Goal: Complete application form: Complete application form

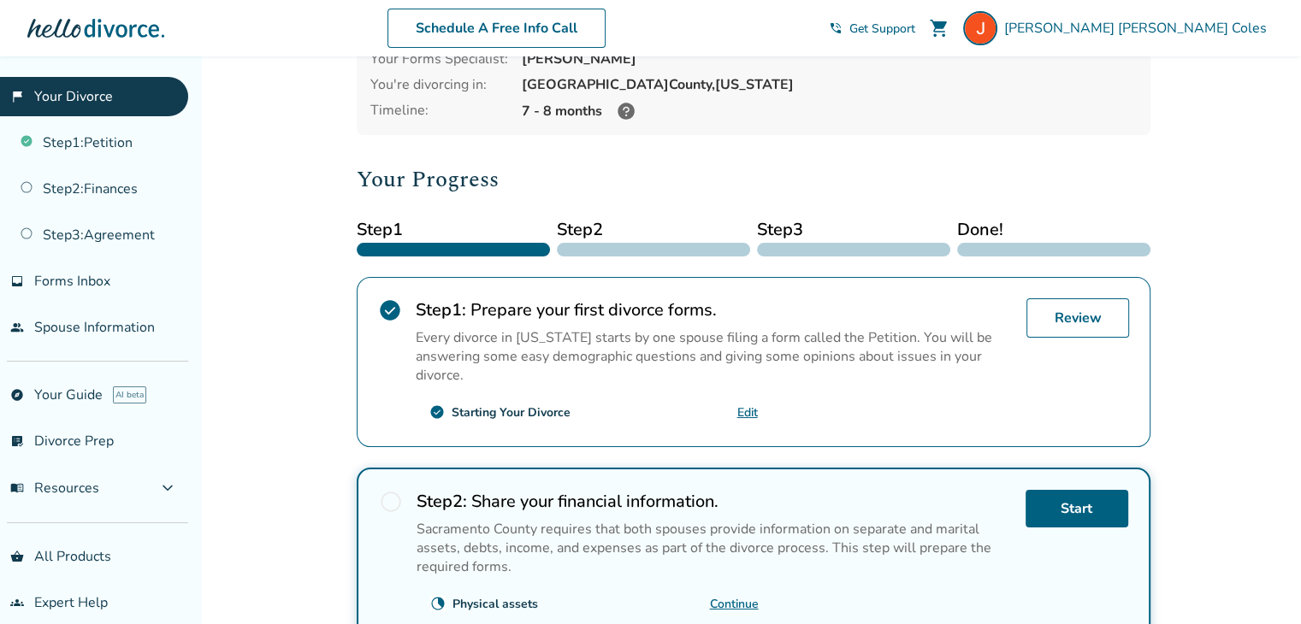
scroll to position [428, 0]
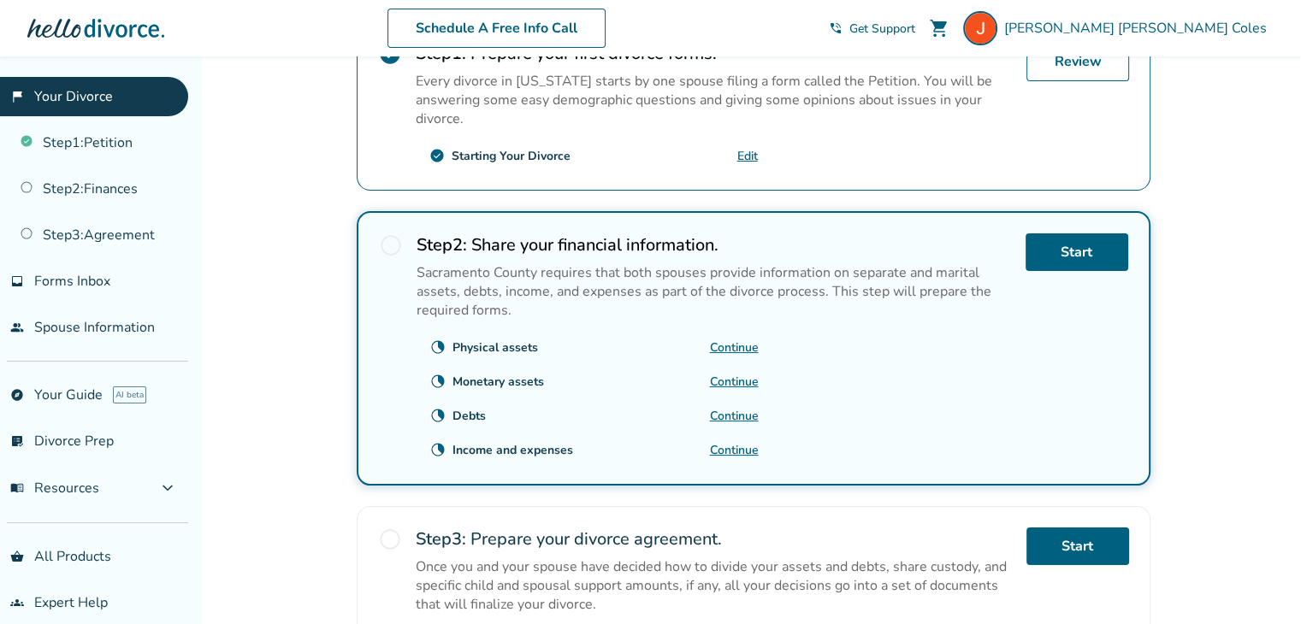
click at [731, 374] on link "Continue" at bounding box center [734, 382] width 49 height 16
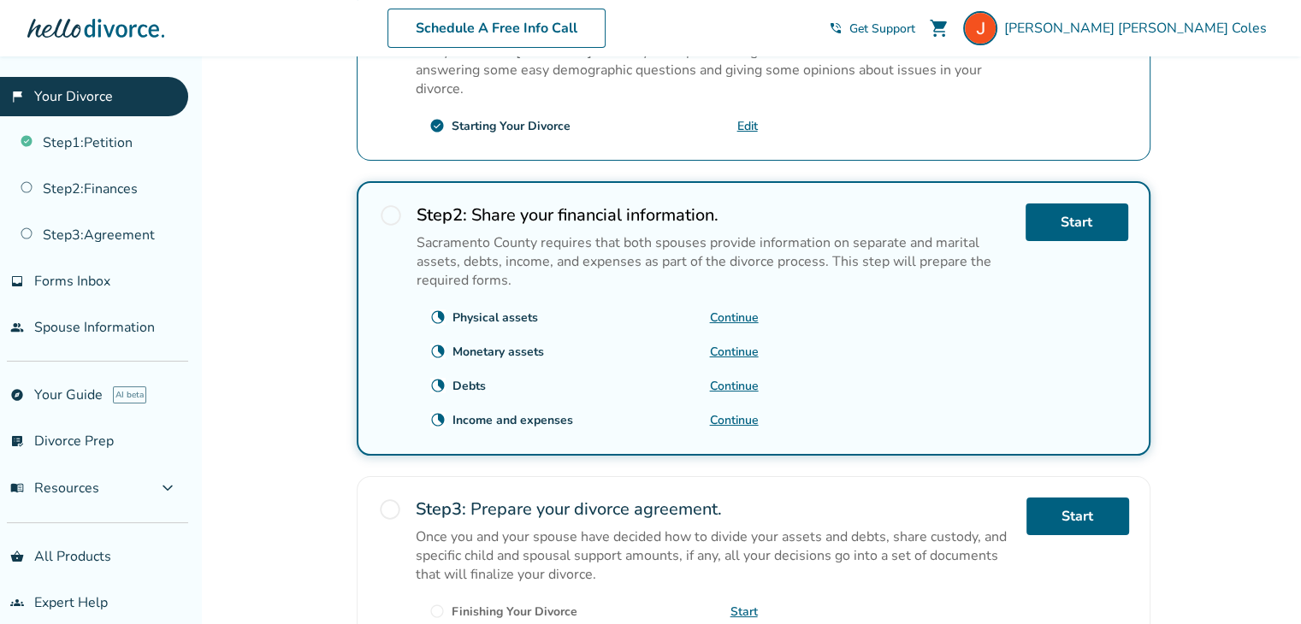
scroll to position [428, 0]
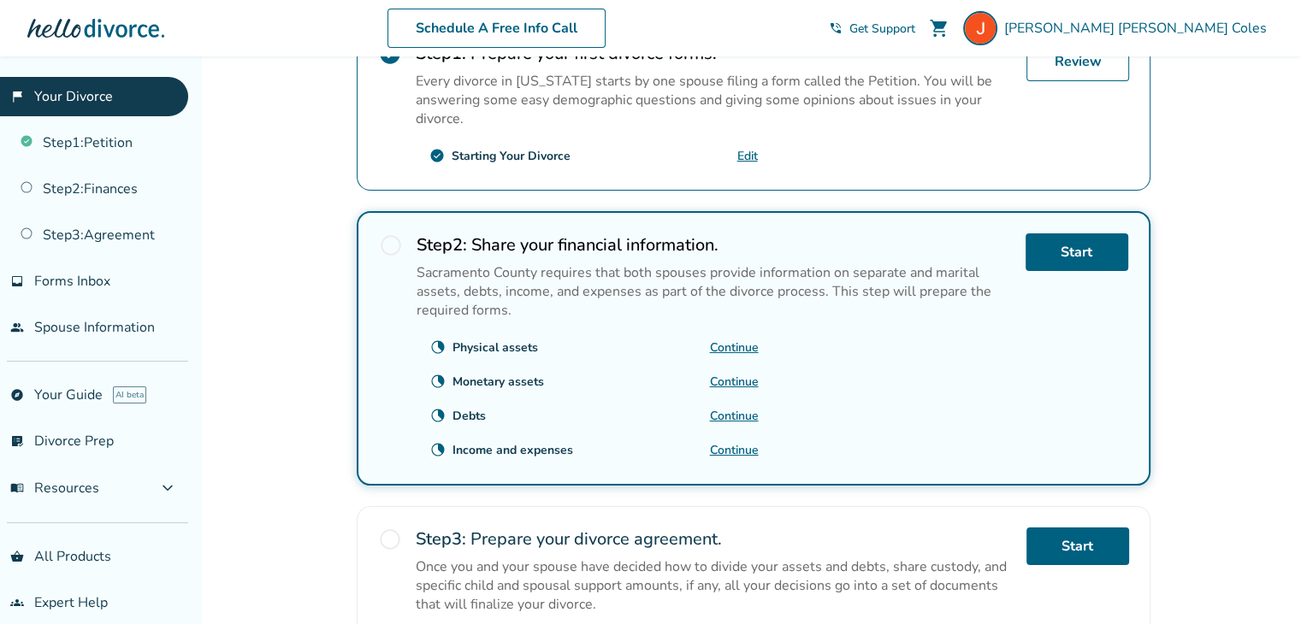
click at [719, 374] on link "Continue" at bounding box center [734, 382] width 49 height 16
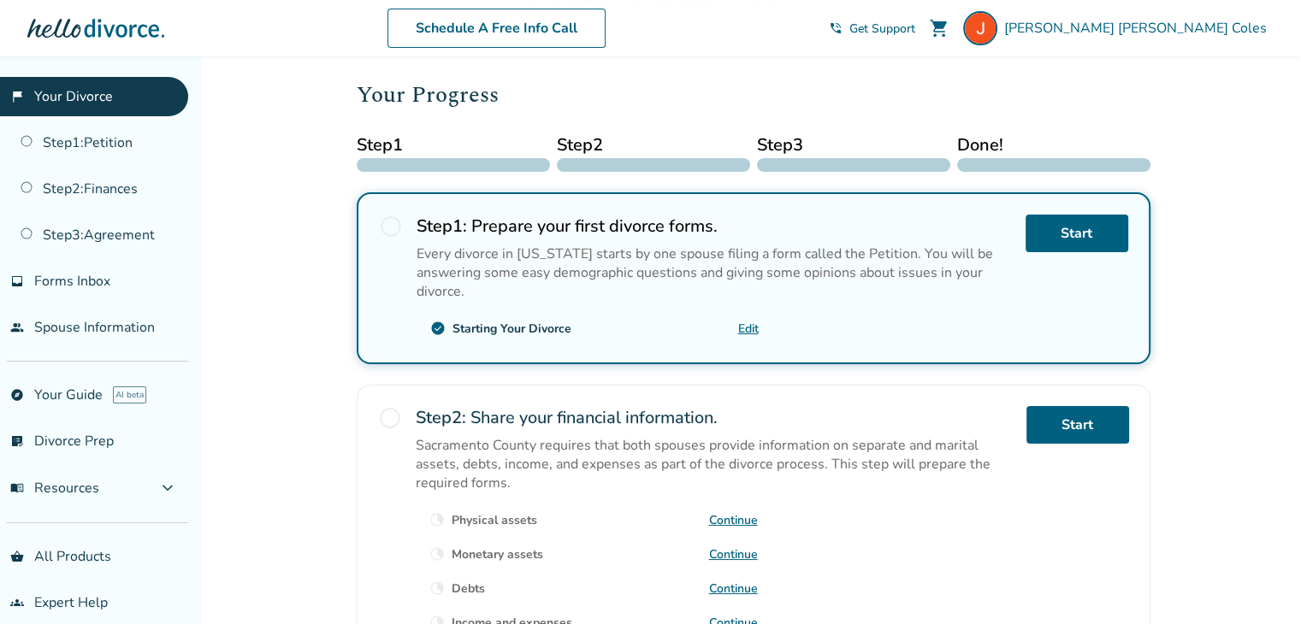
scroll to position [257, 0]
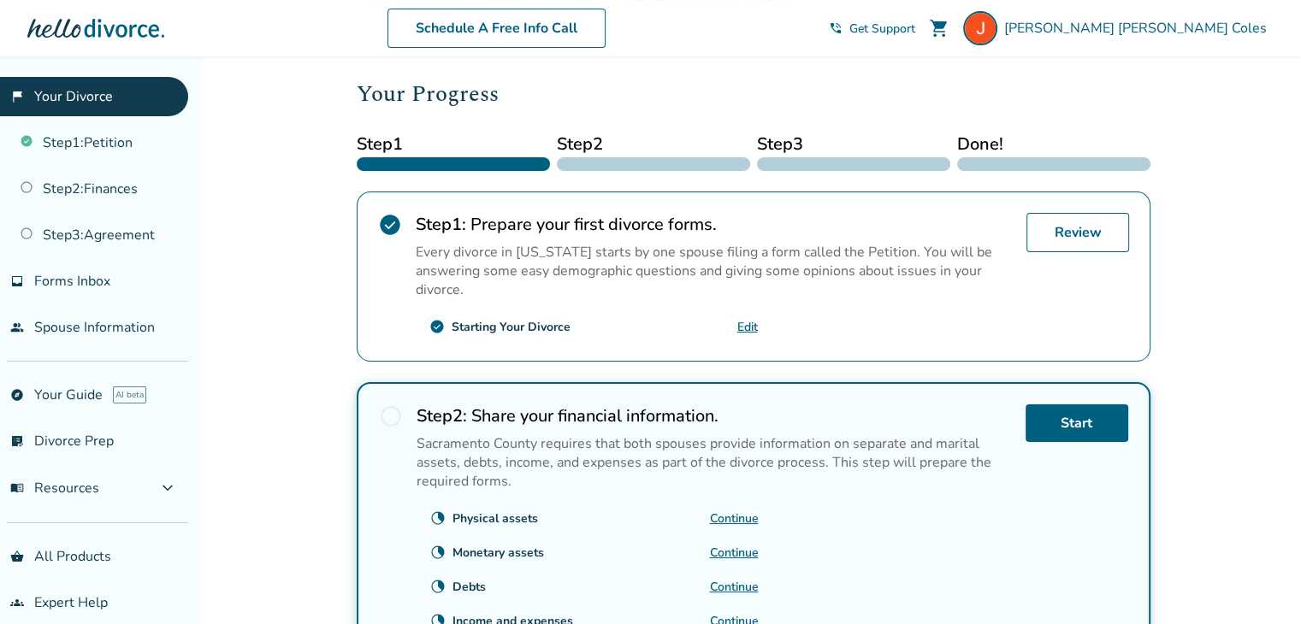
click at [743, 511] on link "Continue" at bounding box center [734, 519] width 49 height 16
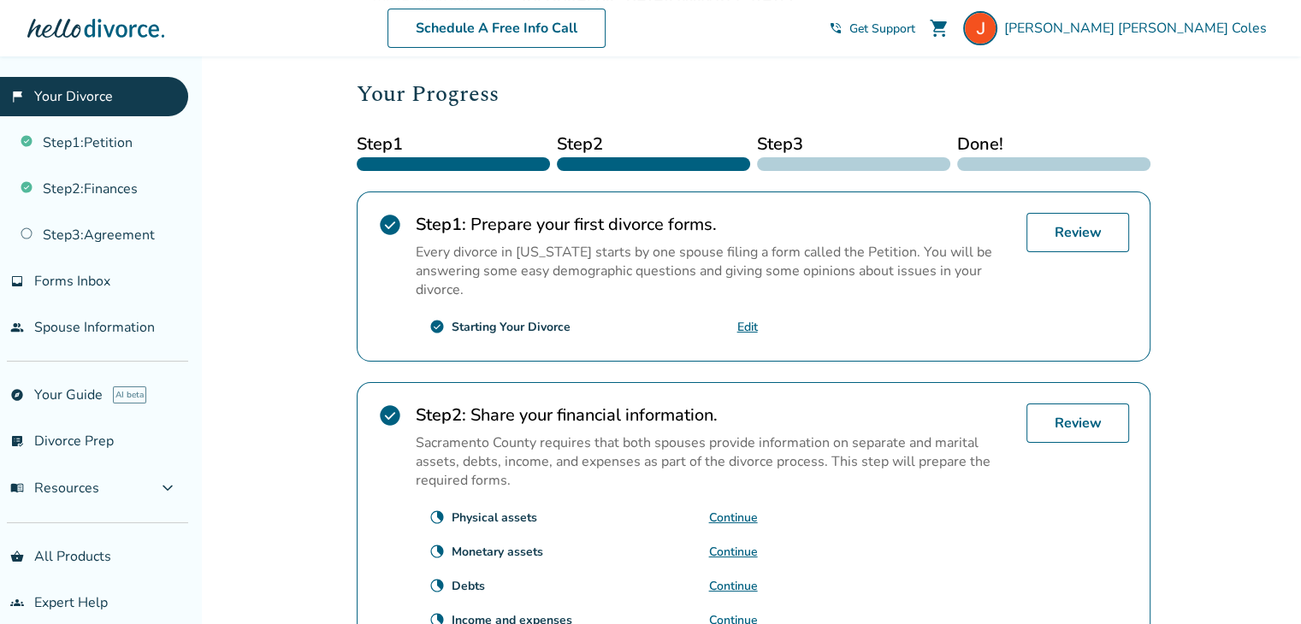
scroll to position [428, 0]
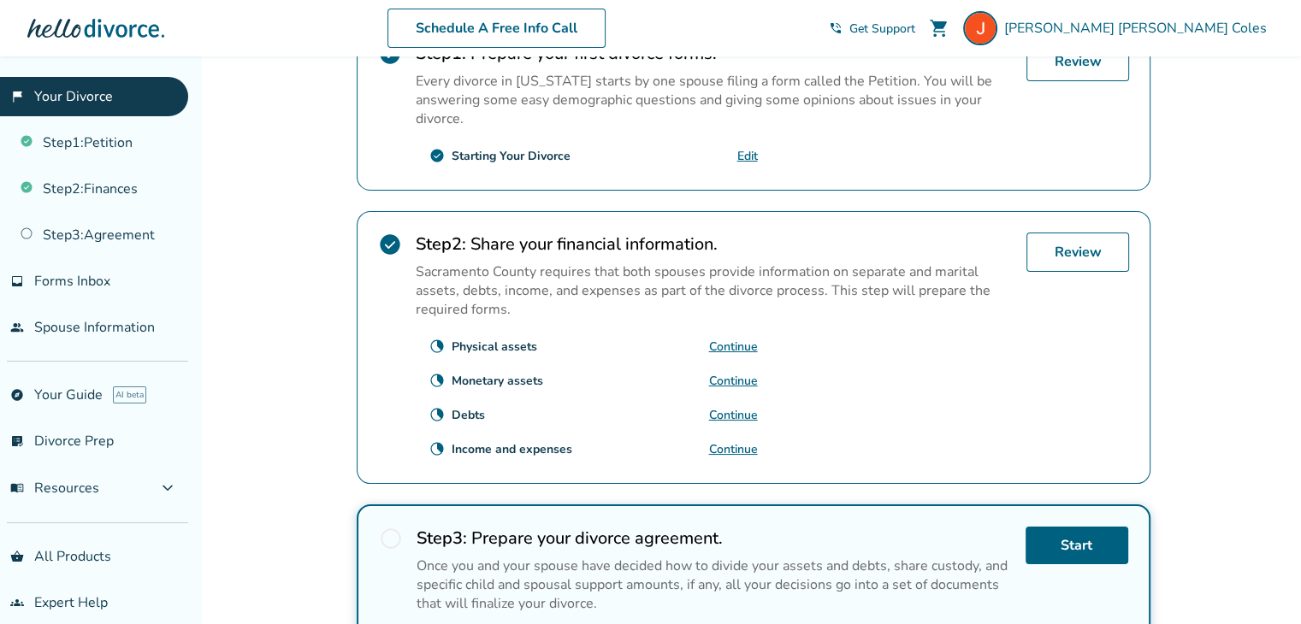
click at [743, 373] on link "Continue" at bounding box center [733, 381] width 49 height 16
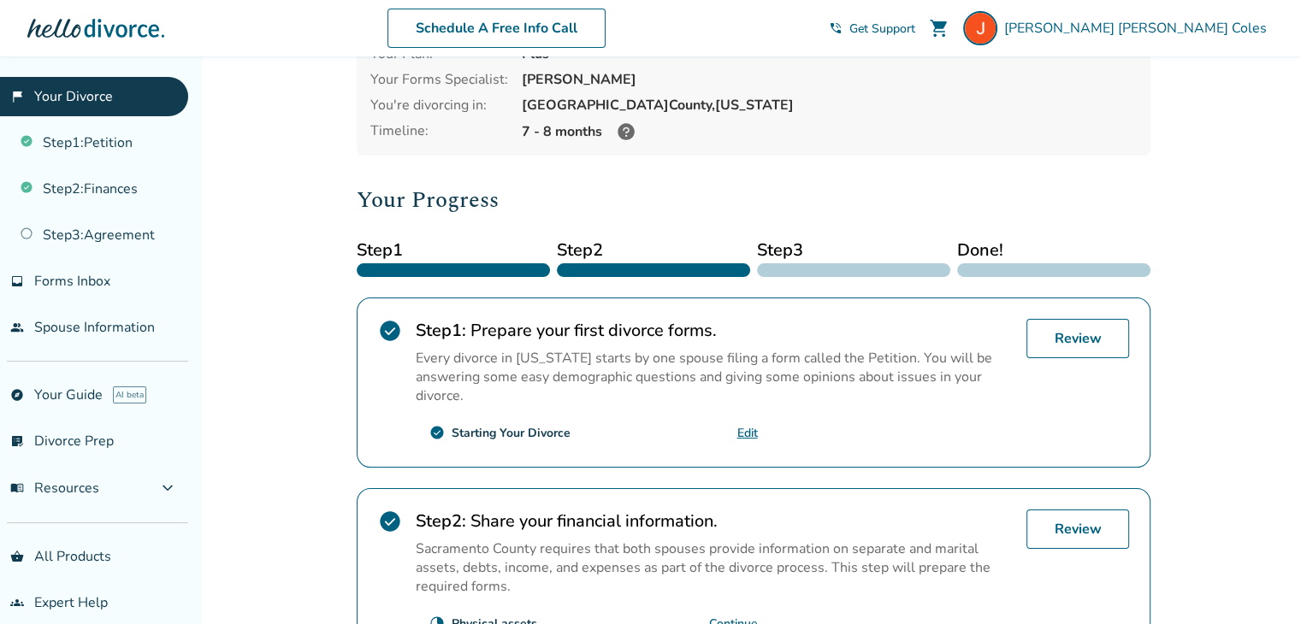
scroll to position [257, 0]
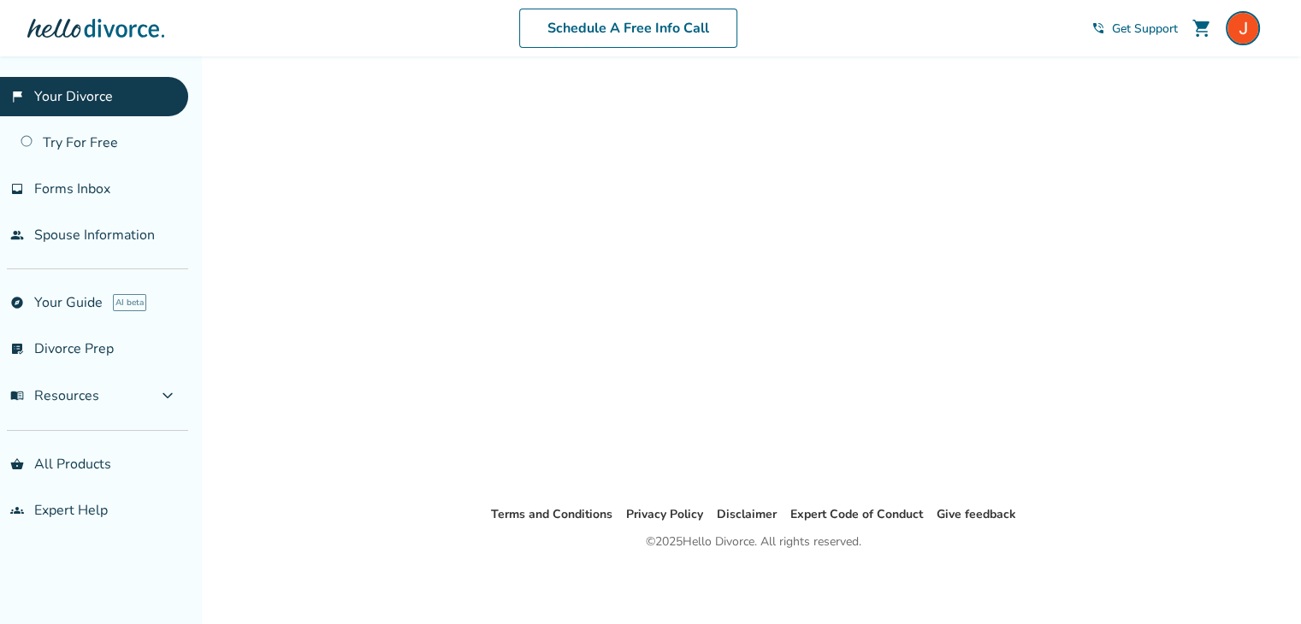
click at [675, 364] on div at bounding box center [754, 252] width 794 height 450
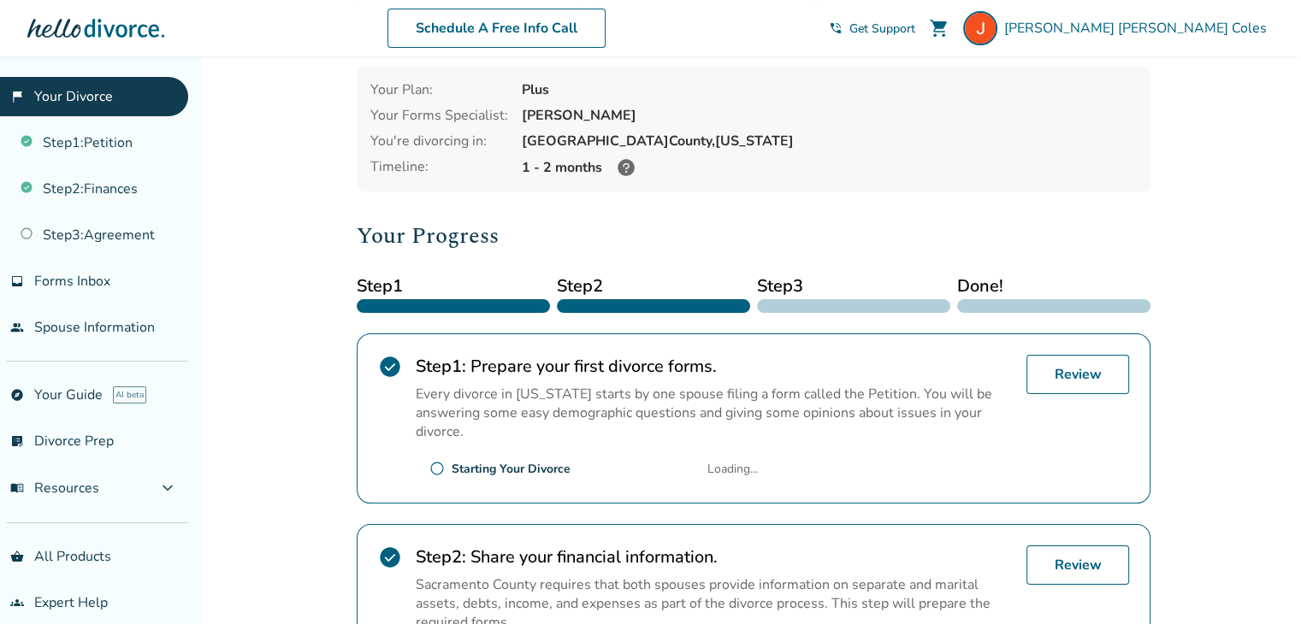
scroll to position [342, 0]
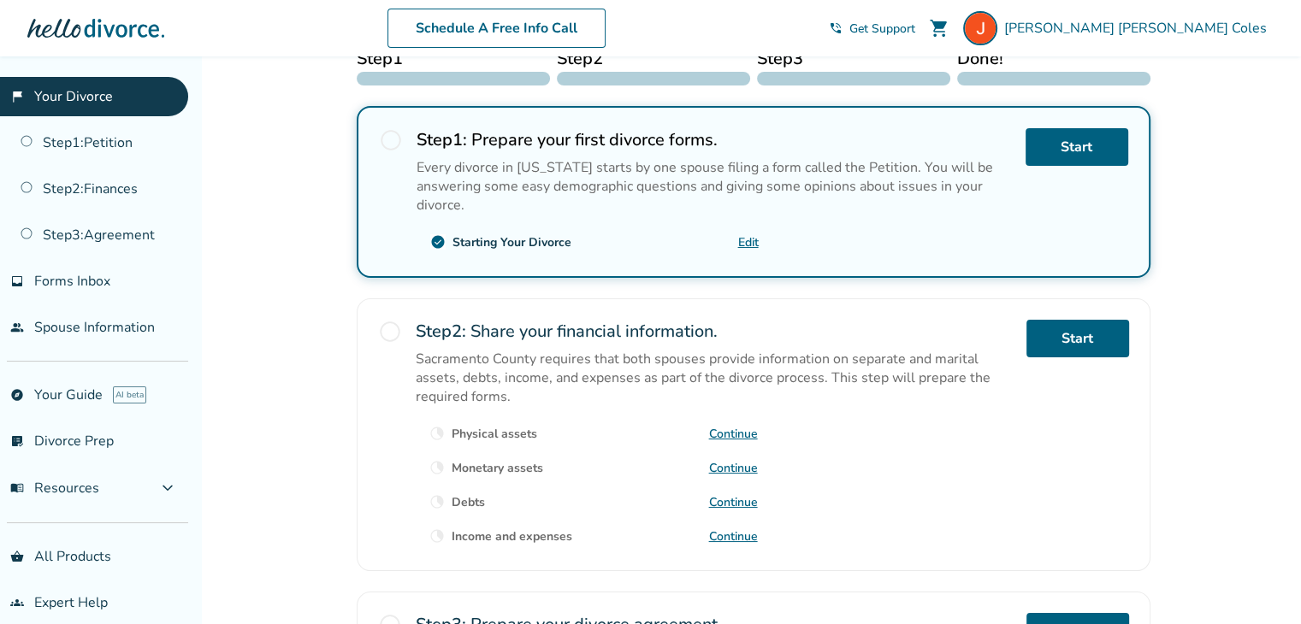
click at [748, 460] on link "Continue" at bounding box center [733, 468] width 49 height 16
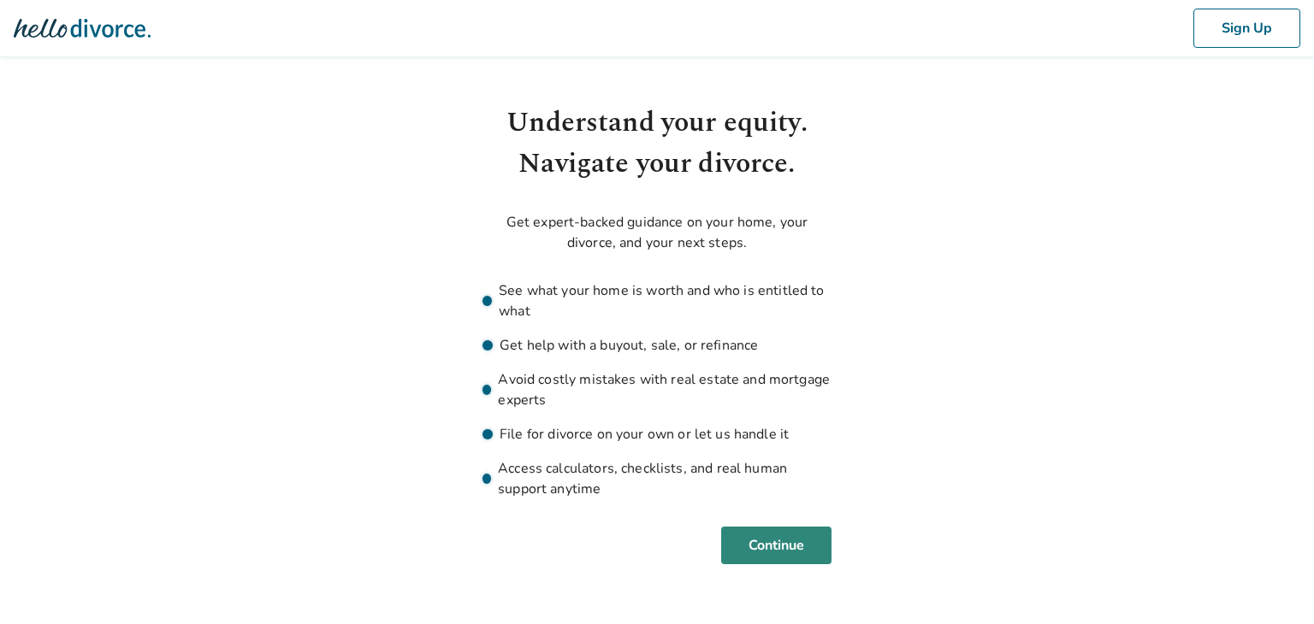
click at [766, 538] on button "Continue" at bounding box center [776, 546] width 110 height 38
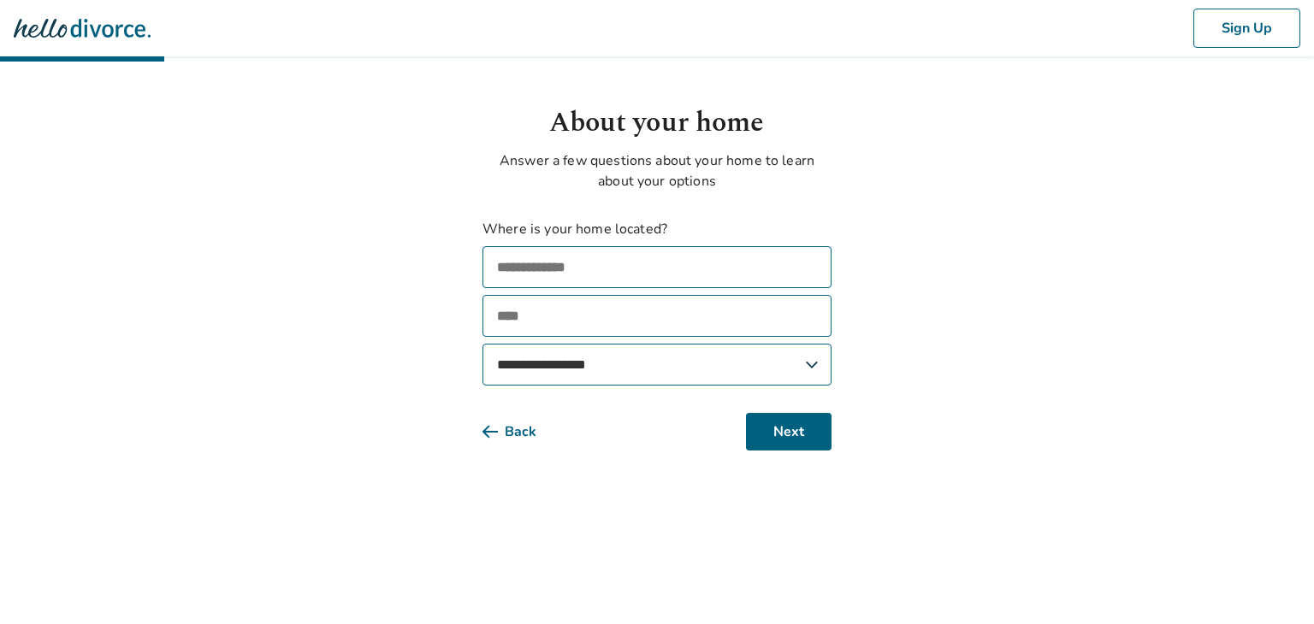
click at [577, 275] on input "text" at bounding box center [656, 267] width 349 height 42
type input "**********"
select select "**"
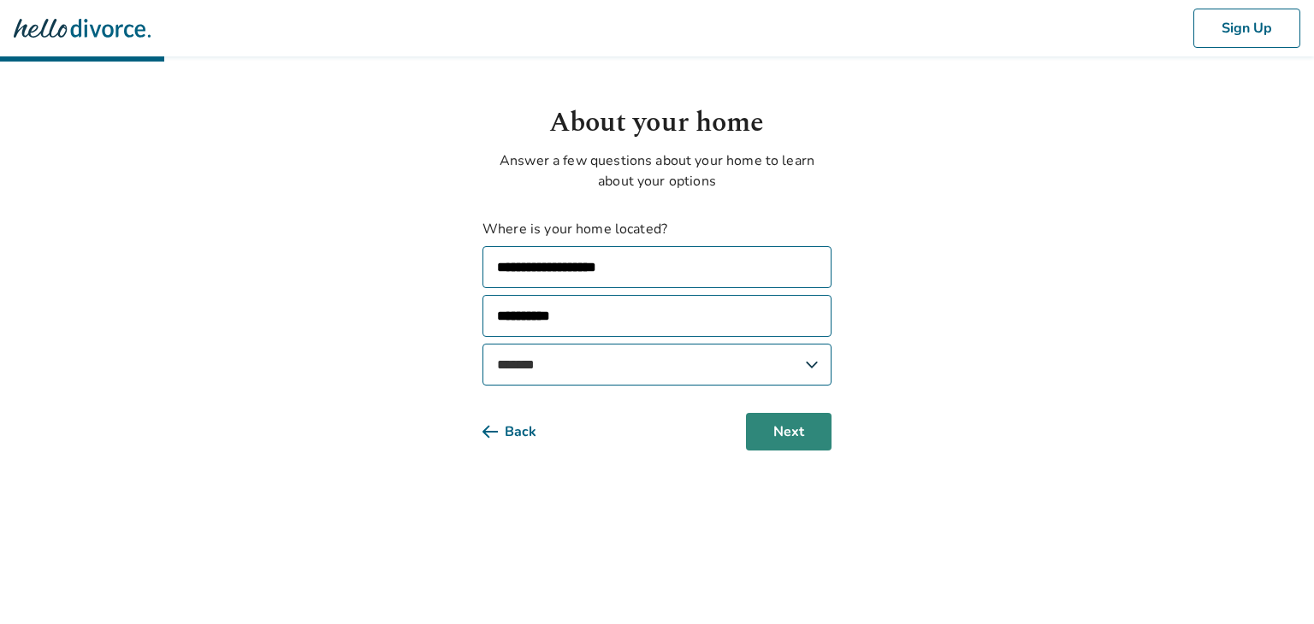
click at [801, 442] on button "Next" at bounding box center [789, 432] width 86 height 38
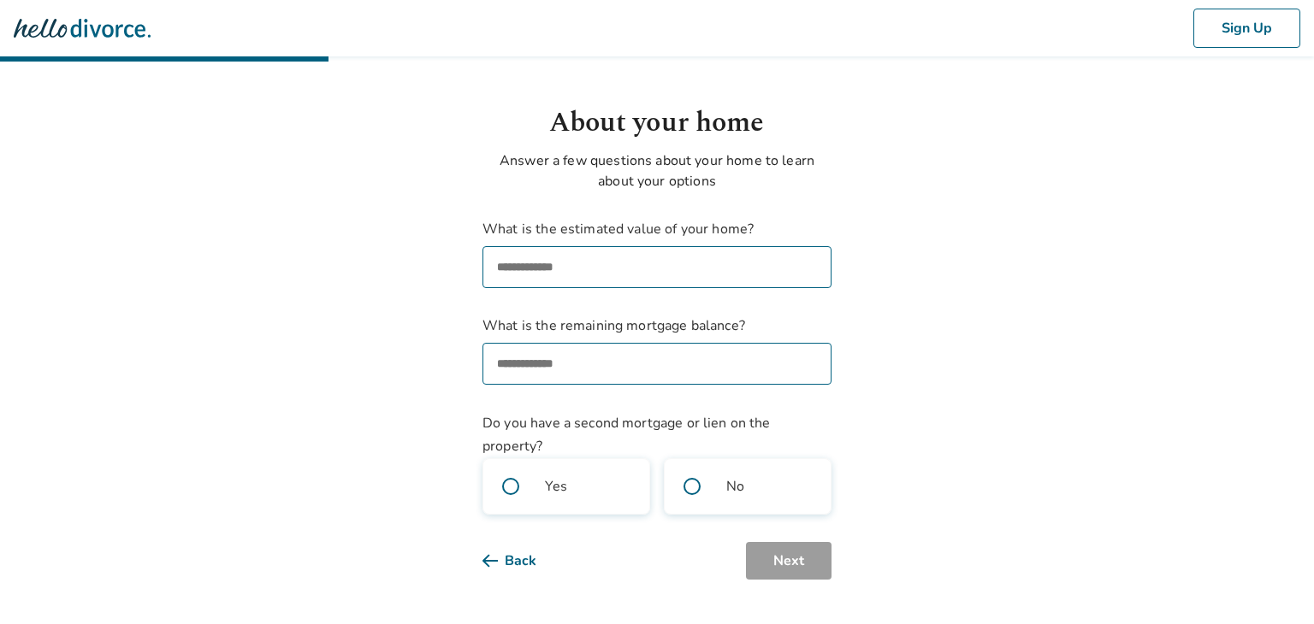
click at [561, 271] on input "What is the estimated value of your home?" at bounding box center [656, 267] width 349 height 42
type input "********"
click at [570, 364] on input "What is the remaining mortgage balance?" at bounding box center [656, 364] width 349 height 42
drag, startPoint x: 552, startPoint y: 364, endPoint x: 466, endPoint y: 374, distance: 86.2
click at [466, 374] on body "Sign Up About your home Answer a few questions about your home to learn about y…" at bounding box center [657, 290] width 1314 height 580
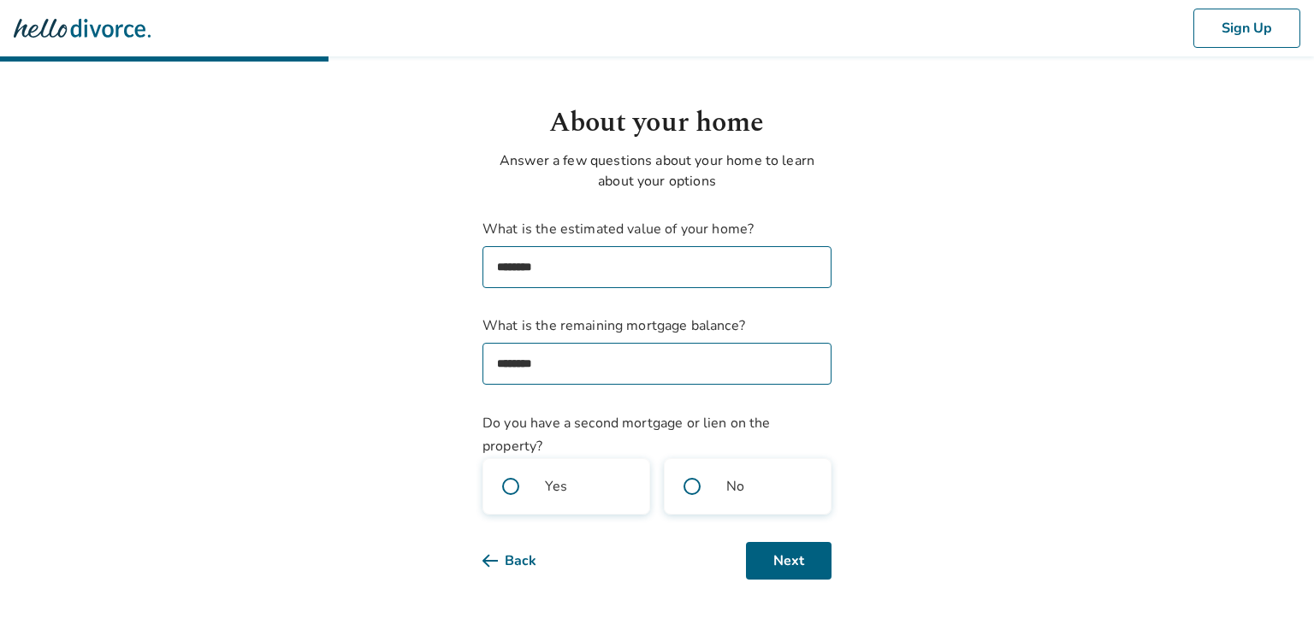
type input "********"
click at [503, 489] on span at bounding box center [510, 486] width 55 height 55
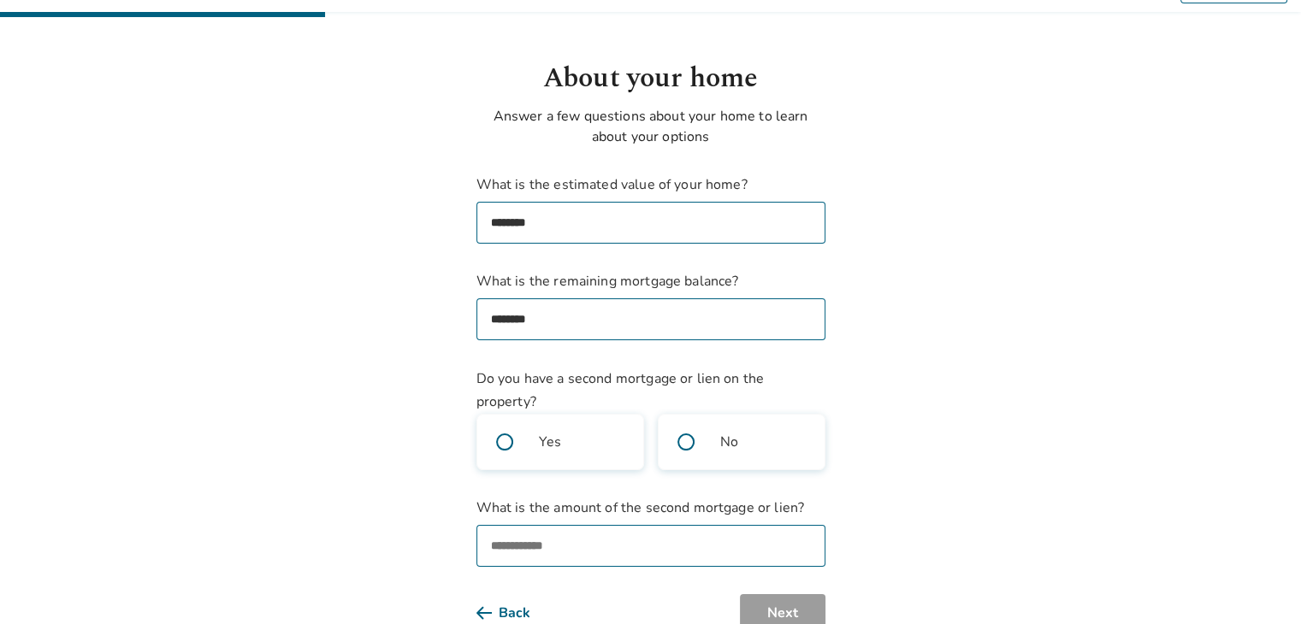
scroll to position [86, 0]
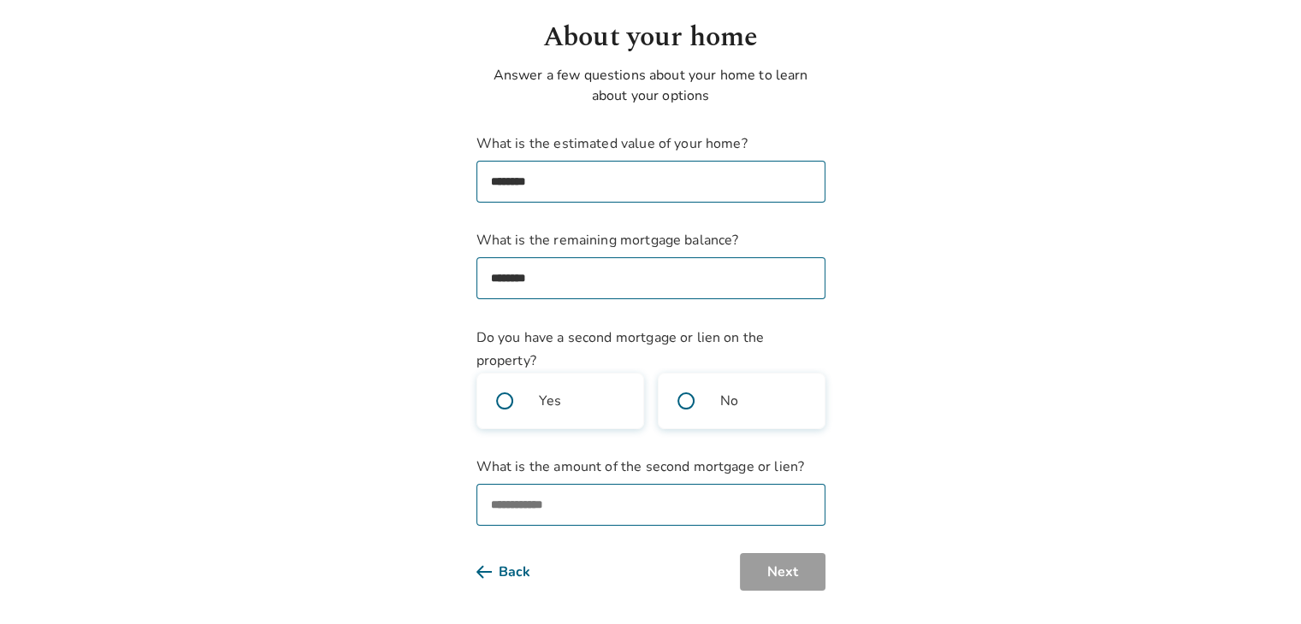
click at [564, 501] on input "What is the amount of the second mortgage or lien?" at bounding box center [650, 505] width 349 height 42
type input "*******"
click at [769, 569] on button "Next" at bounding box center [783, 572] width 86 height 38
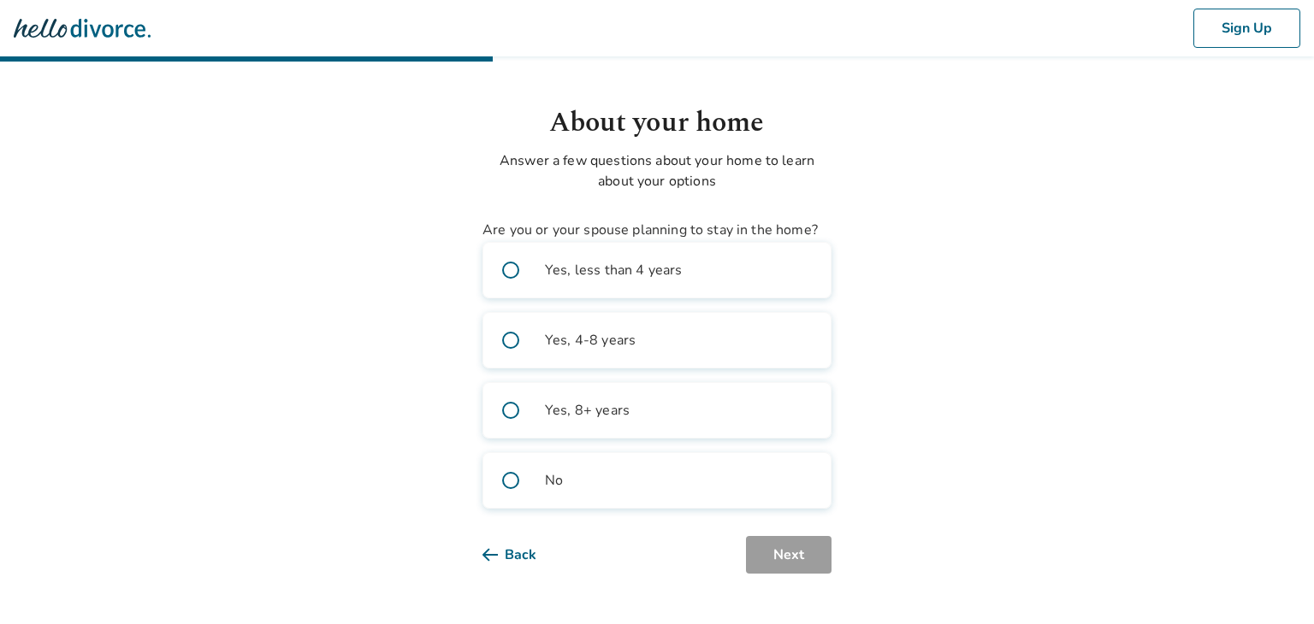
click at [512, 273] on span at bounding box center [510, 270] width 55 height 55
click at [784, 555] on button "Next" at bounding box center [789, 555] width 86 height 38
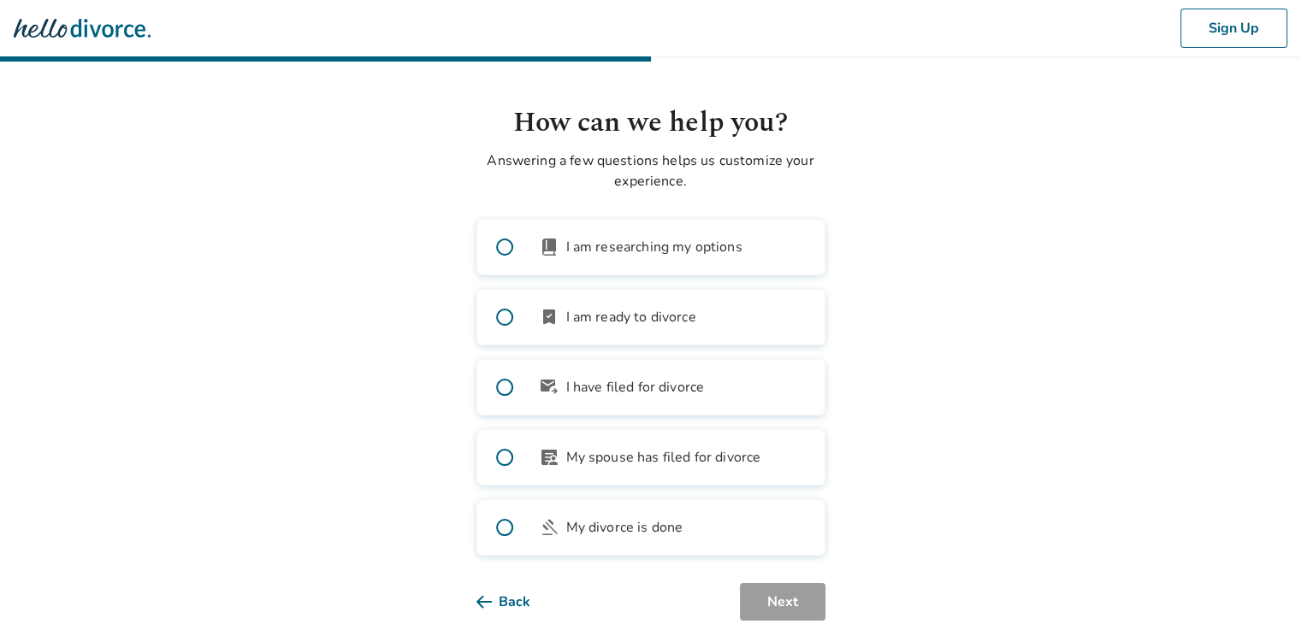
click at [500, 385] on span at bounding box center [504, 387] width 55 height 55
click at [779, 605] on button "Next" at bounding box center [783, 602] width 86 height 38
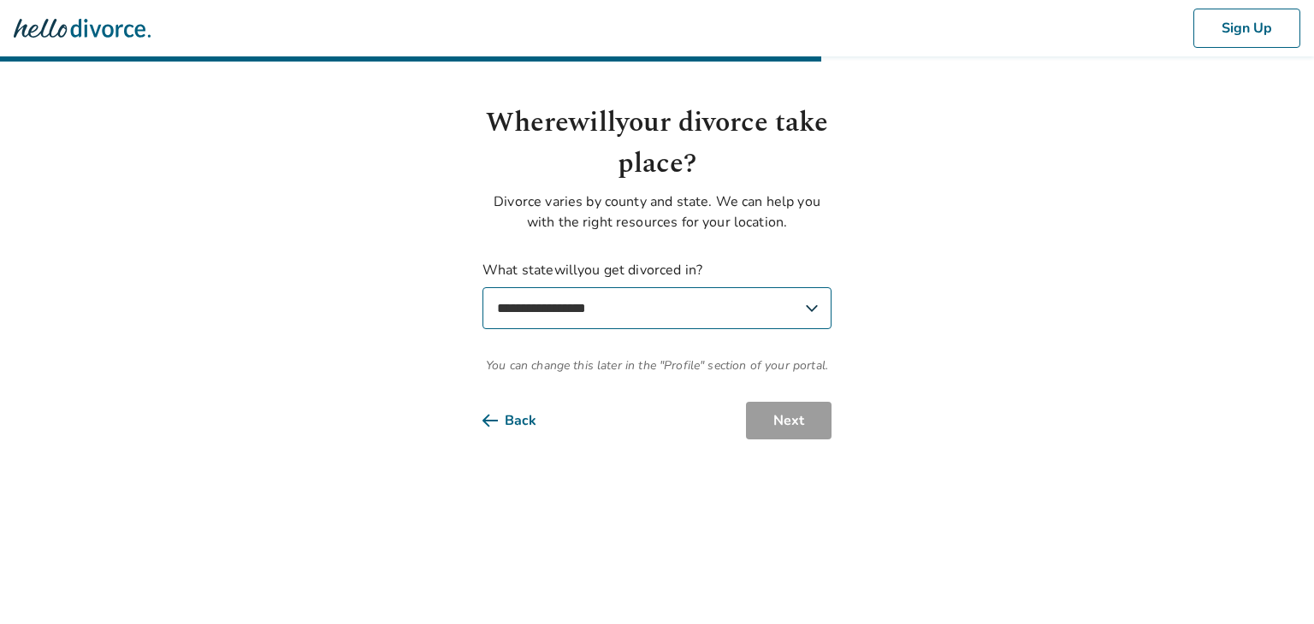
click at [600, 306] on select "**********" at bounding box center [656, 308] width 349 height 42
select select "**"
click at [482, 287] on select "**********" at bounding box center [656, 308] width 349 height 42
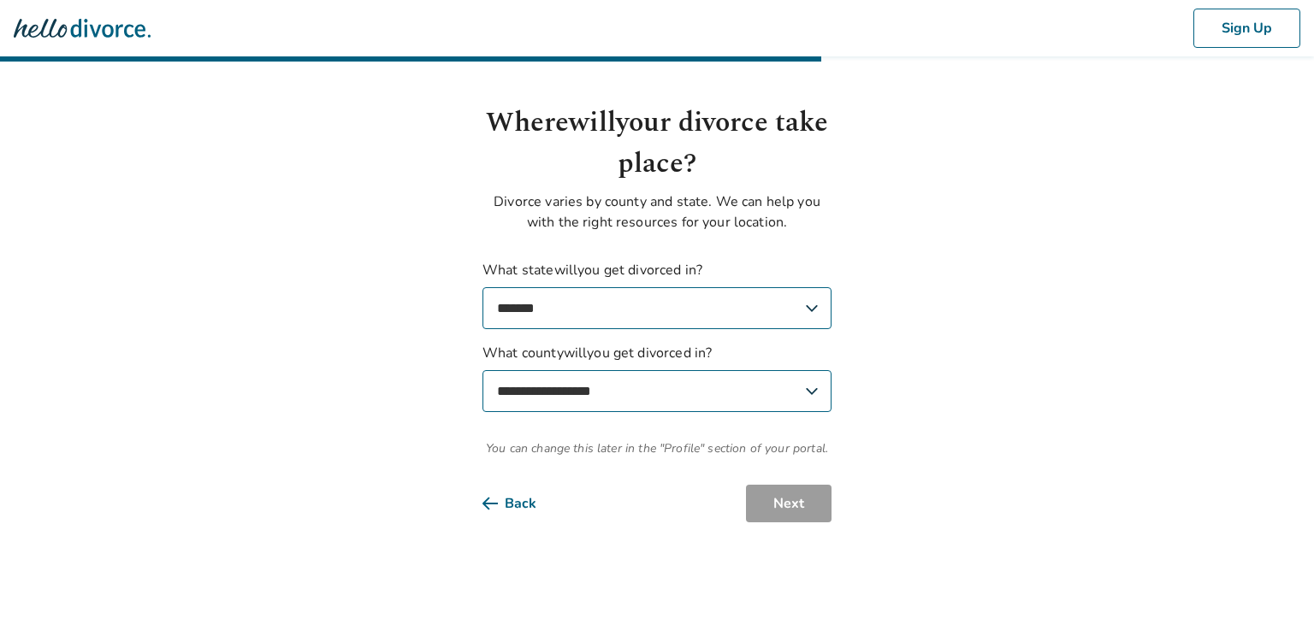
click at [713, 394] on select "**********" at bounding box center [656, 391] width 349 height 42
select select "**********"
click at [482, 370] on select "**********" at bounding box center [656, 391] width 349 height 42
click at [790, 501] on button "Next" at bounding box center [789, 504] width 86 height 38
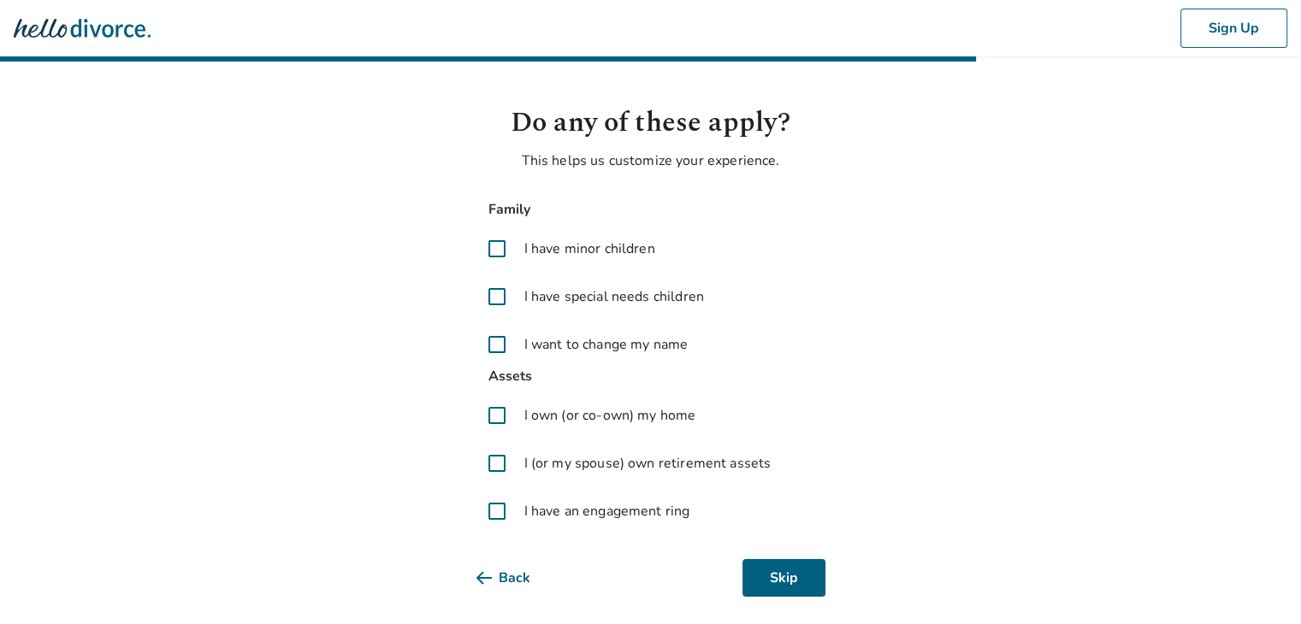
click at [500, 412] on span at bounding box center [496, 415] width 41 height 41
click at [772, 571] on button "Next" at bounding box center [783, 578] width 86 height 38
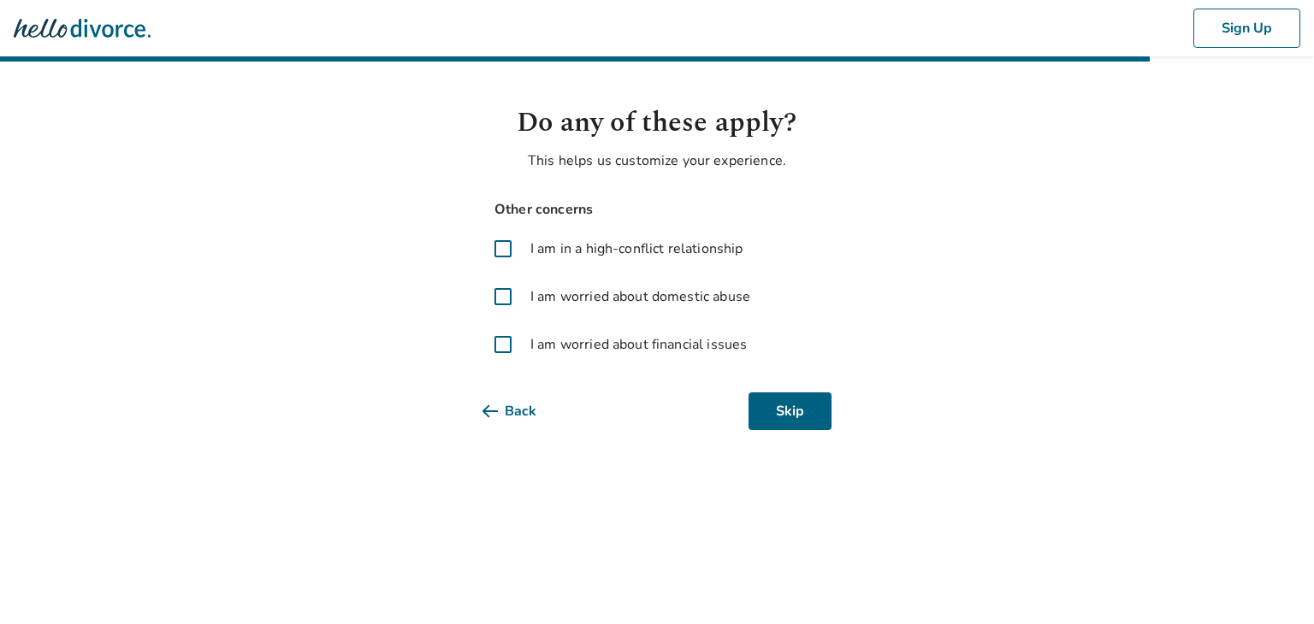
click at [506, 346] on span at bounding box center [502, 344] width 41 height 41
click at [790, 421] on button "Next" at bounding box center [789, 412] width 86 height 38
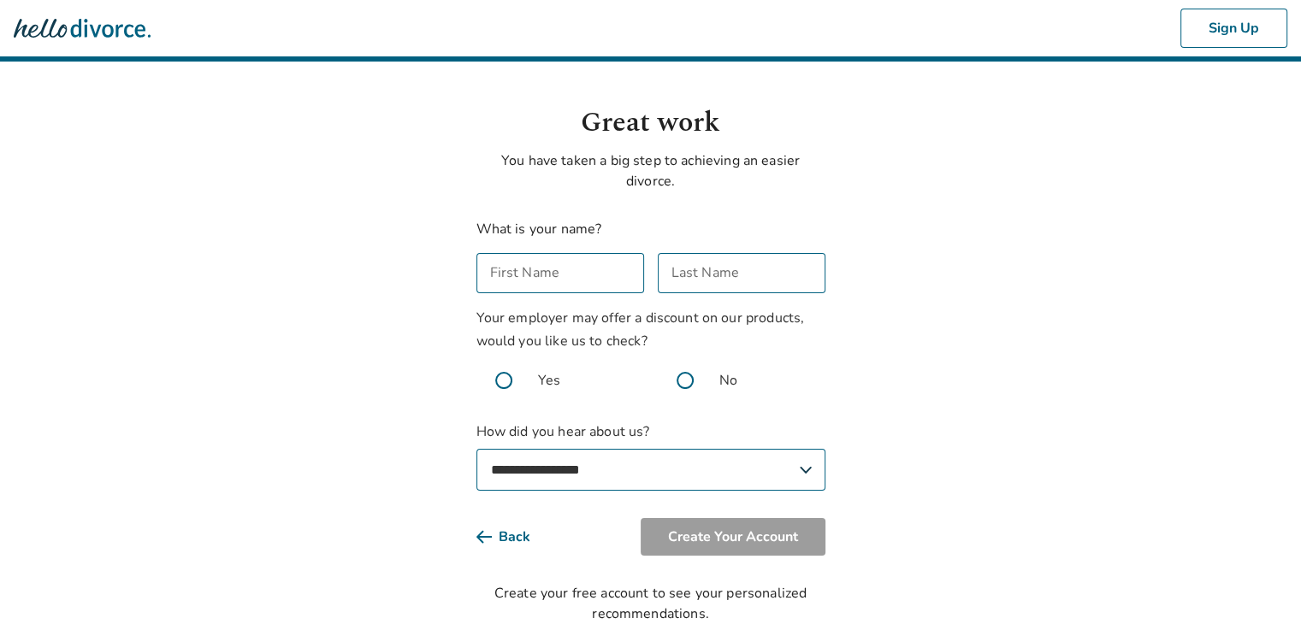
click at [106, 33] on img at bounding box center [82, 28] width 137 height 34
click at [104, 34] on img at bounding box center [82, 28] width 137 height 34
click at [104, 33] on img at bounding box center [82, 28] width 137 height 34
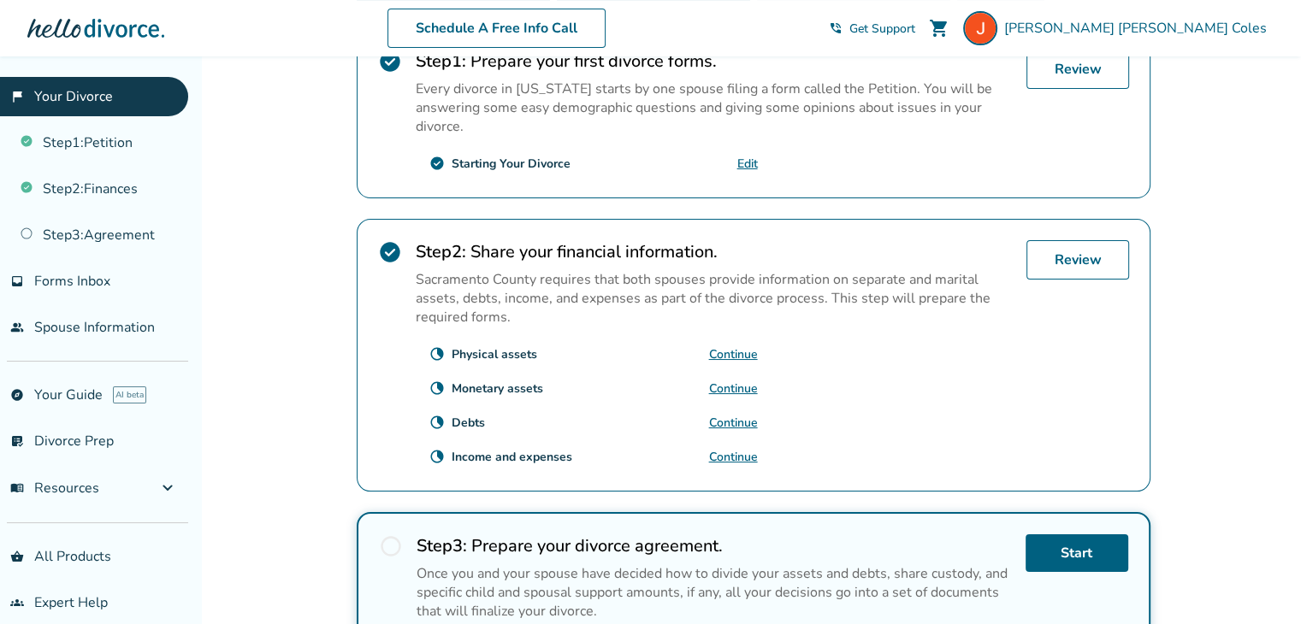
scroll to position [428, 0]
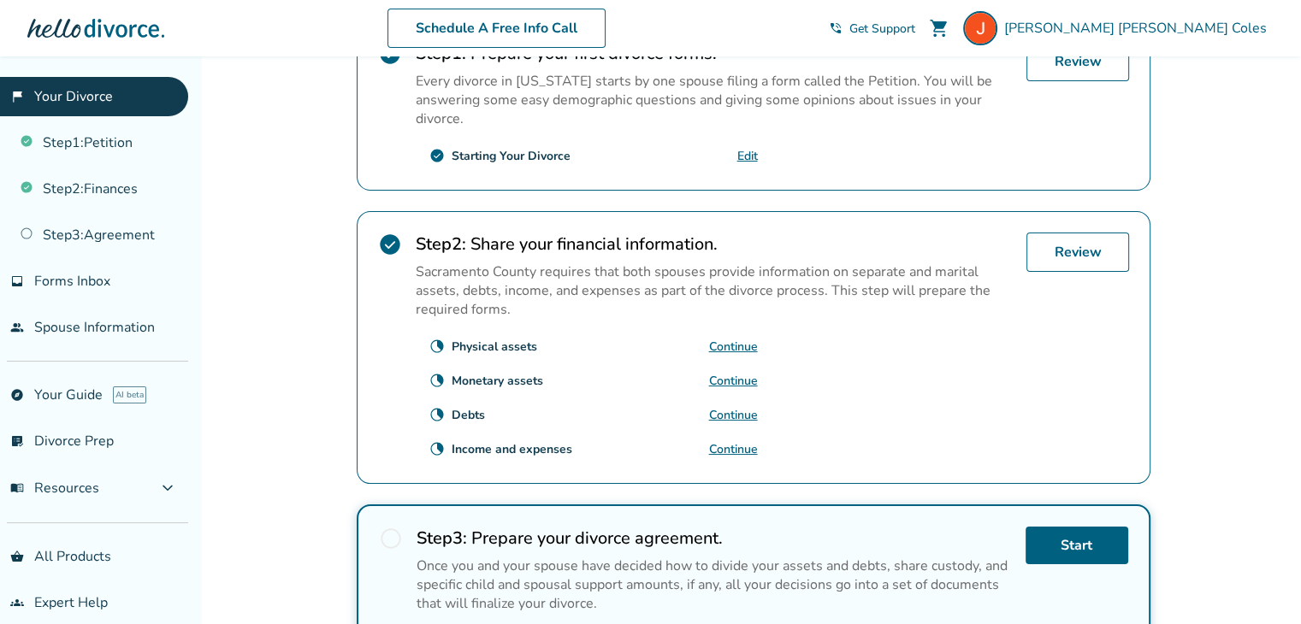
click at [725, 373] on link "Continue" at bounding box center [733, 381] width 49 height 16
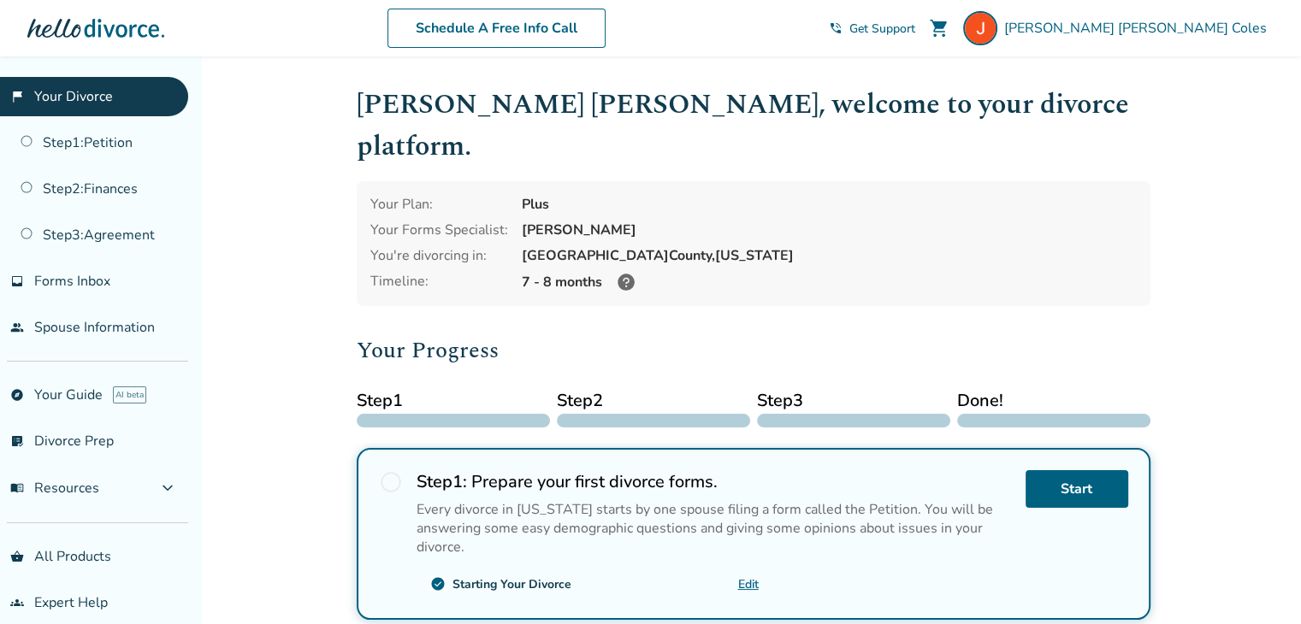
scroll to position [342, 0]
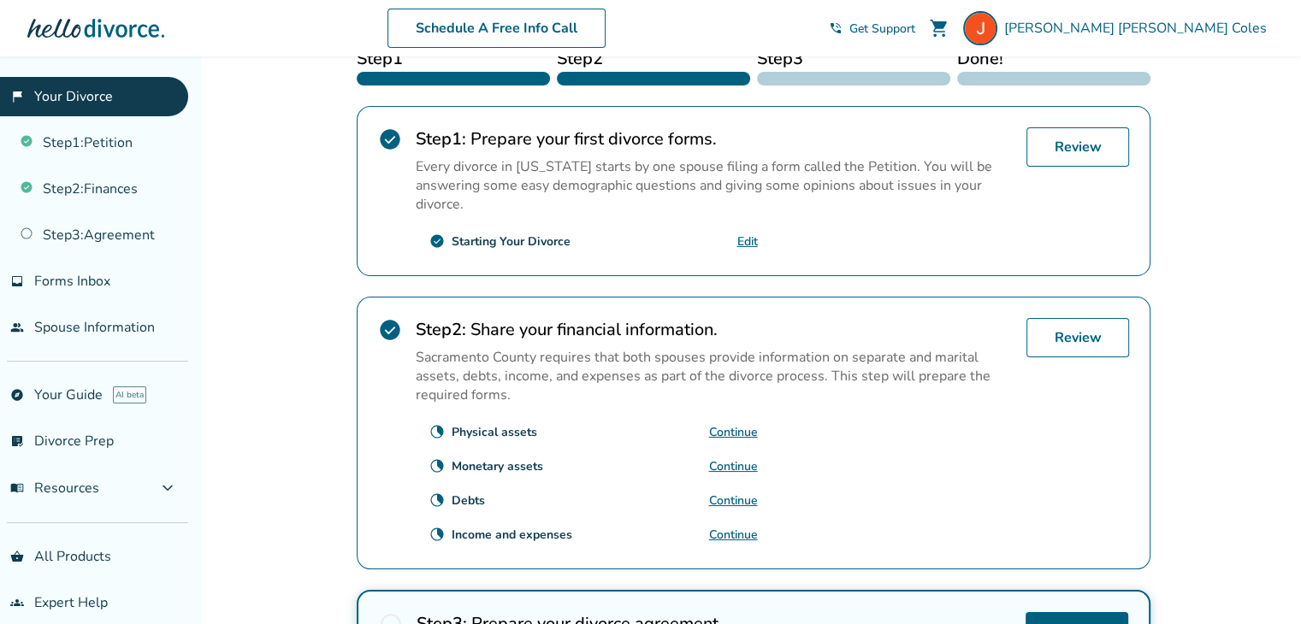
click at [728, 459] on link "Continue" at bounding box center [733, 467] width 49 height 16
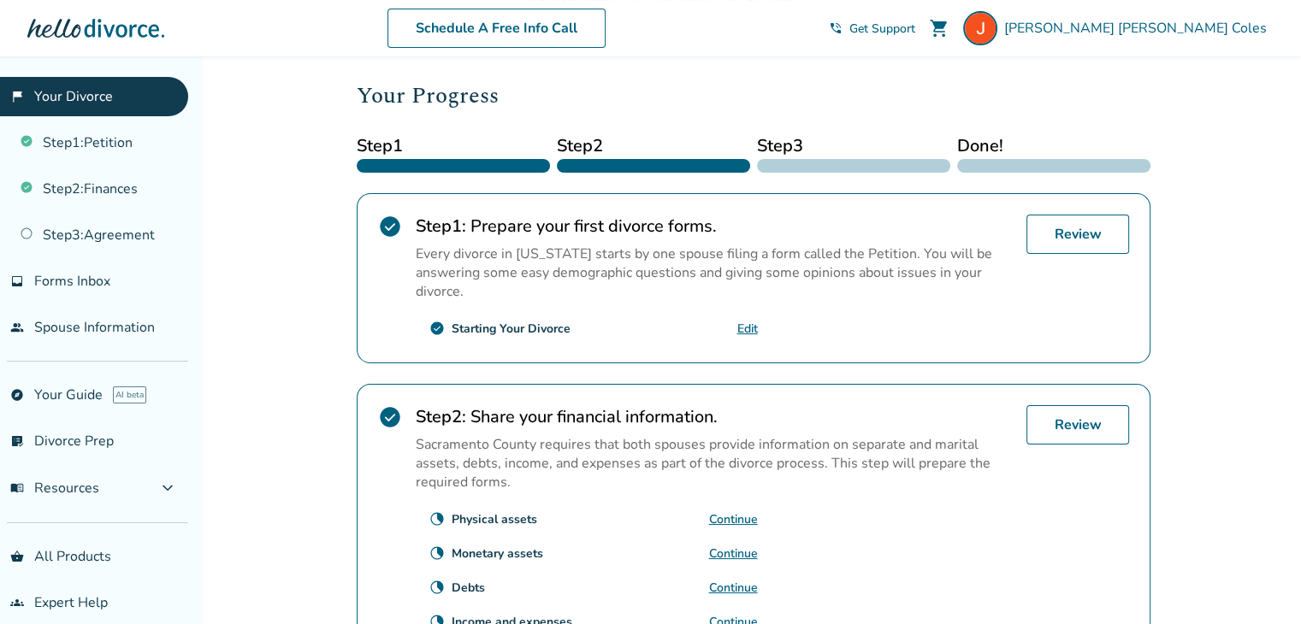
scroll to position [257, 0]
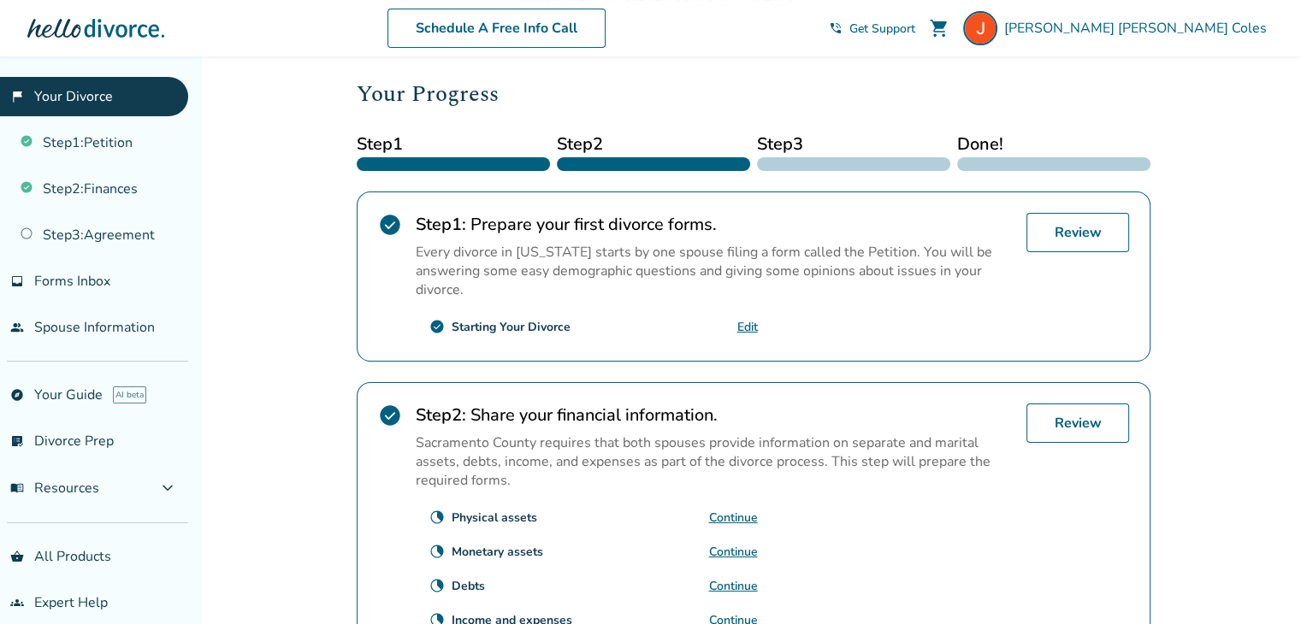
click at [743, 544] on link "Continue" at bounding box center [733, 552] width 49 height 16
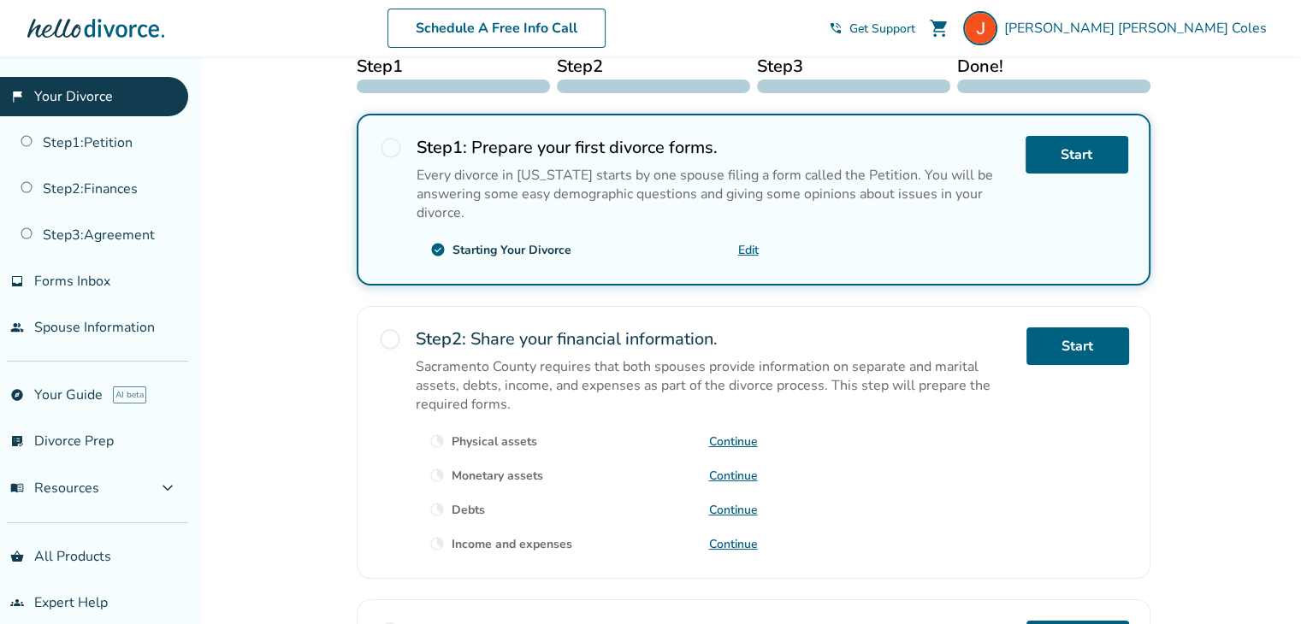
scroll to position [342, 0]
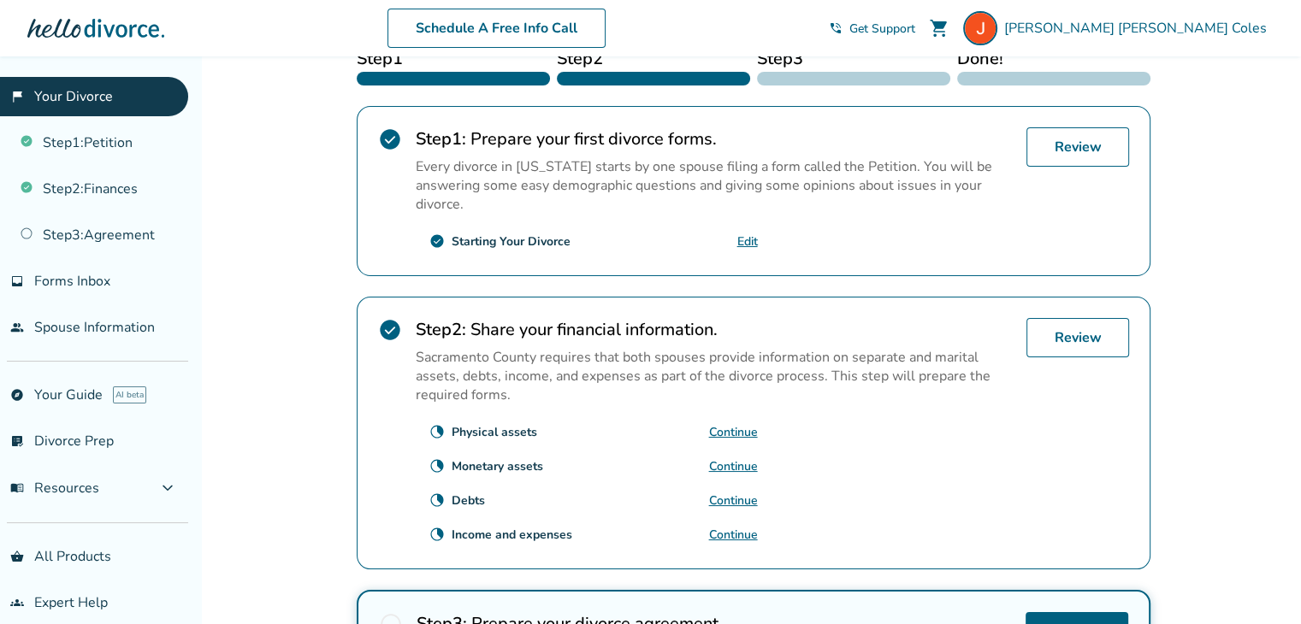
click at [735, 493] on link "Continue" at bounding box center [733, 501] width 49 height 16
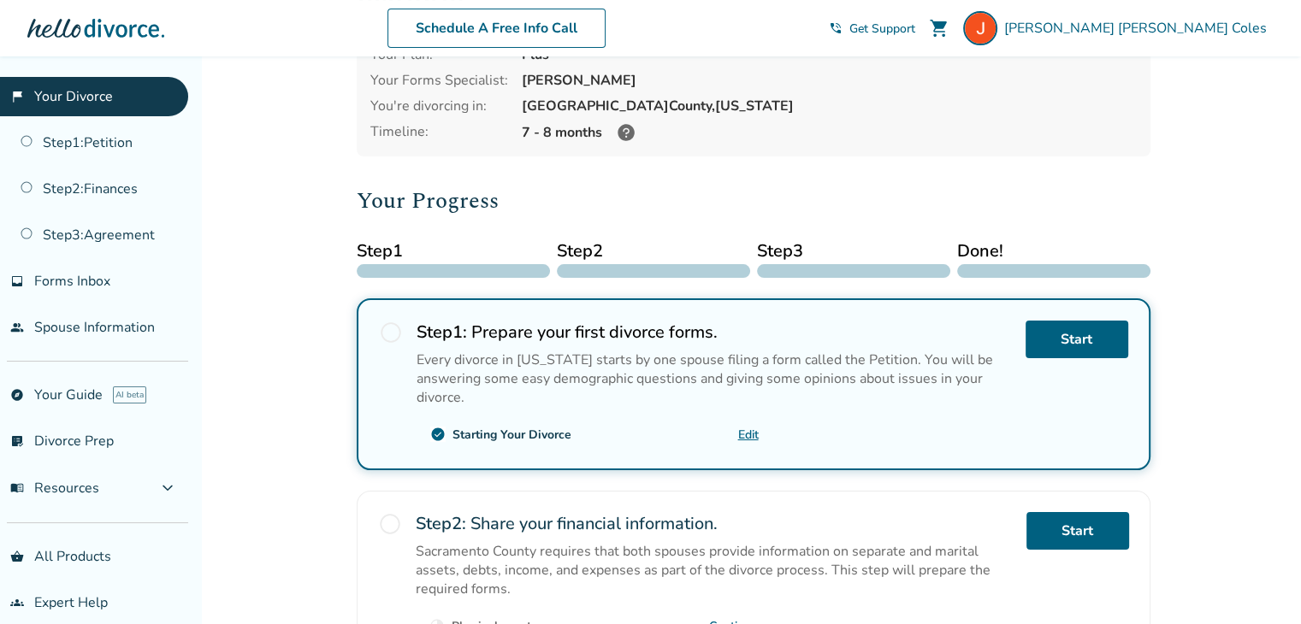
scroll to position [257, 0]
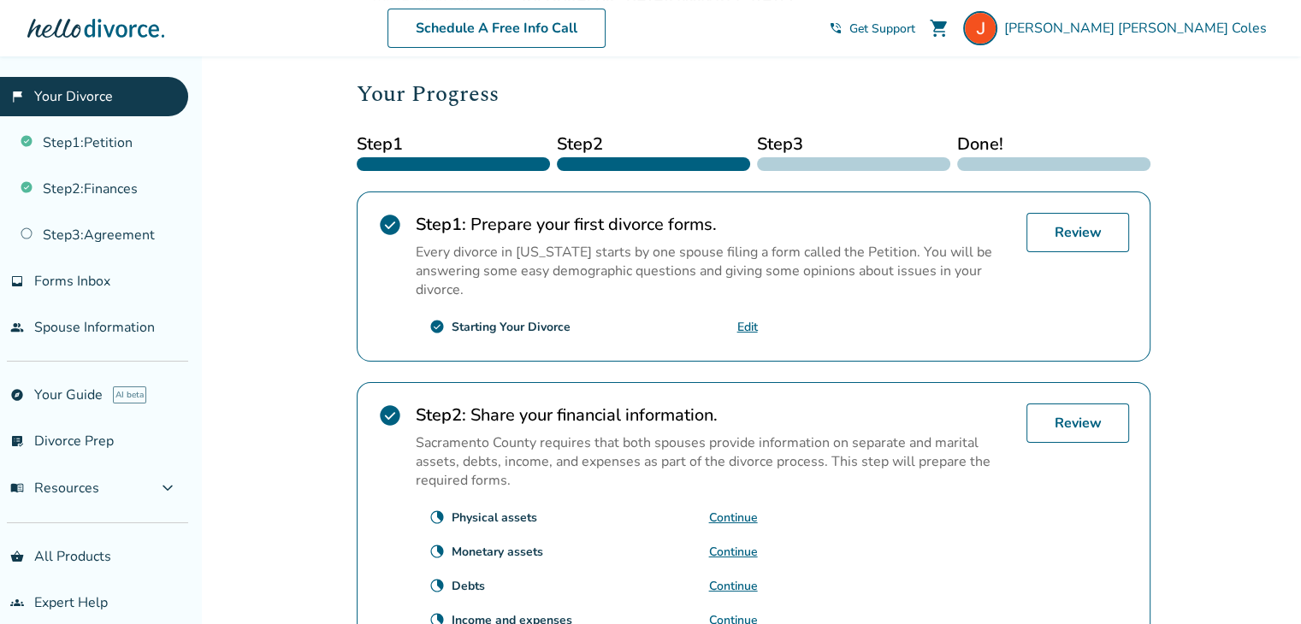
click at [737, 578] on link "Continue" at bounding box center [733, 586] width 49 height 16
click at [724, 578] on link "Continue" at bounding box center [733, 586] width 49 height 16
click at [734, 613] on link "Continue" at bounding box center [733, 621] width 49 height 16
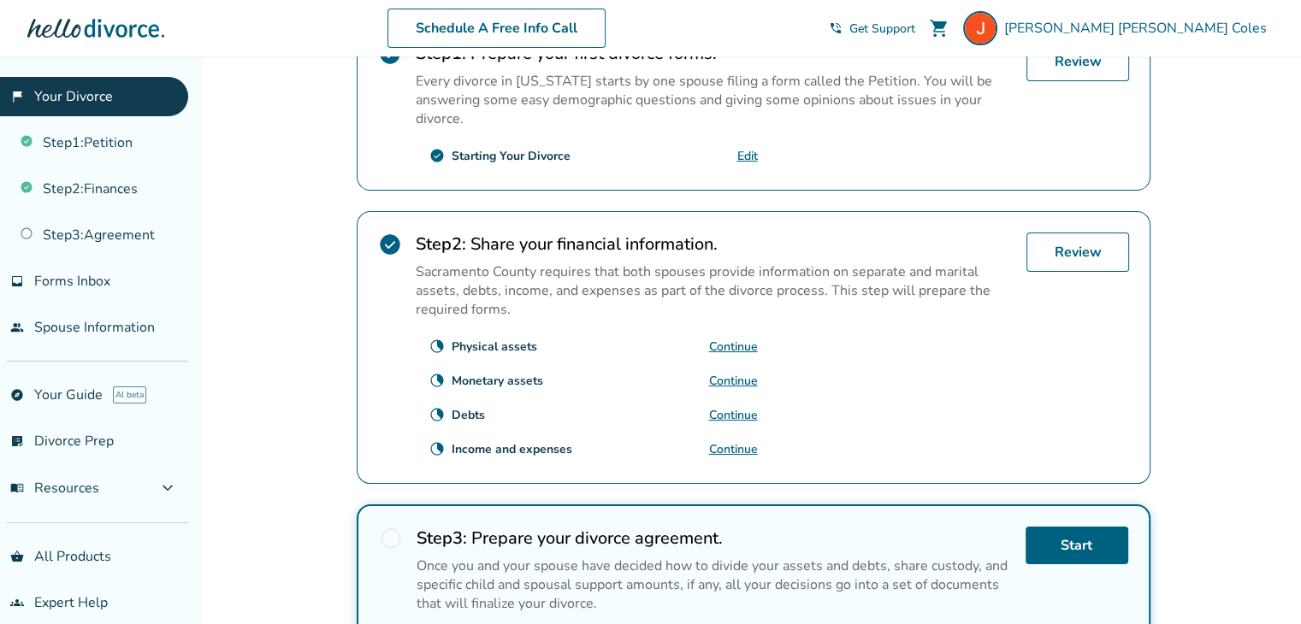
scroll to position [599, 0]
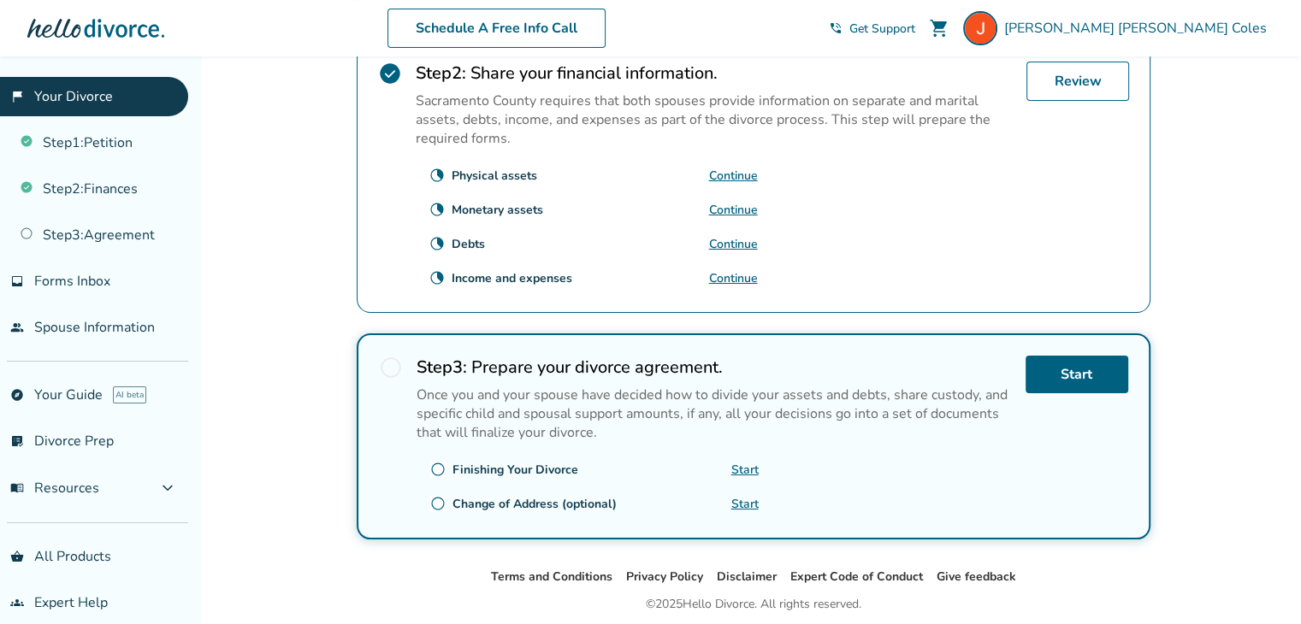
click at [748, 462] on link "Start" at bounding box center [744, 470] width 27 height 16
click at [746, 496] on link "Start" at bounding box center [744, 504] width 27 height 16
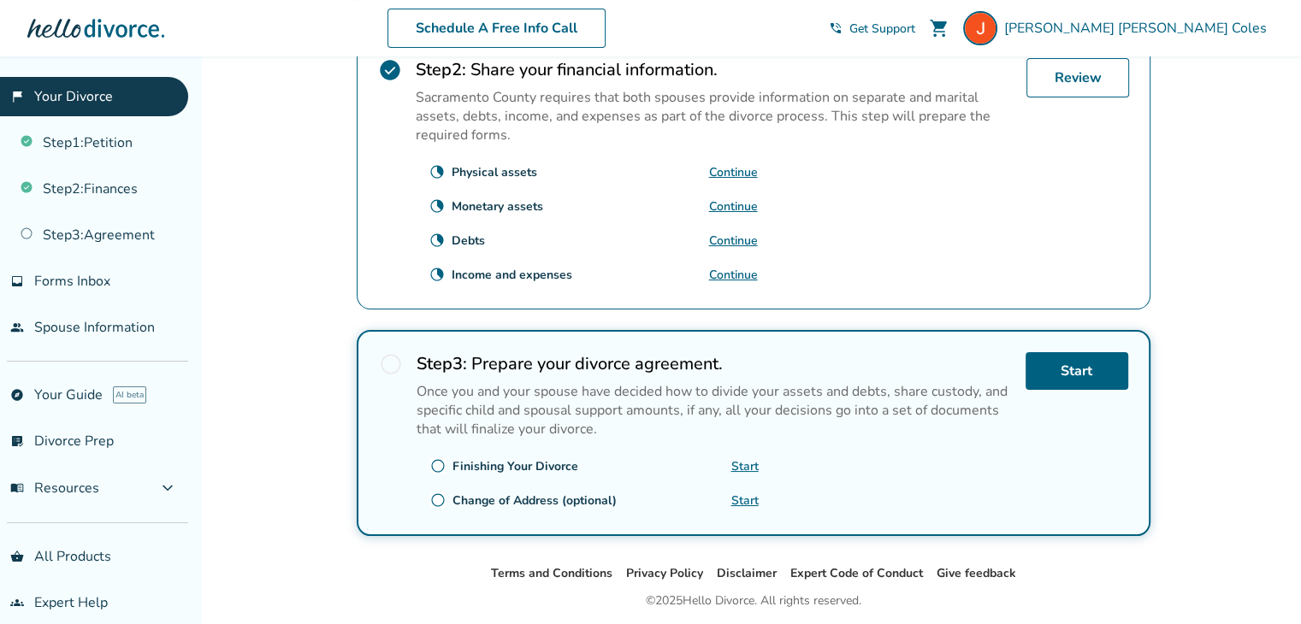
scroll to position [613, 0]
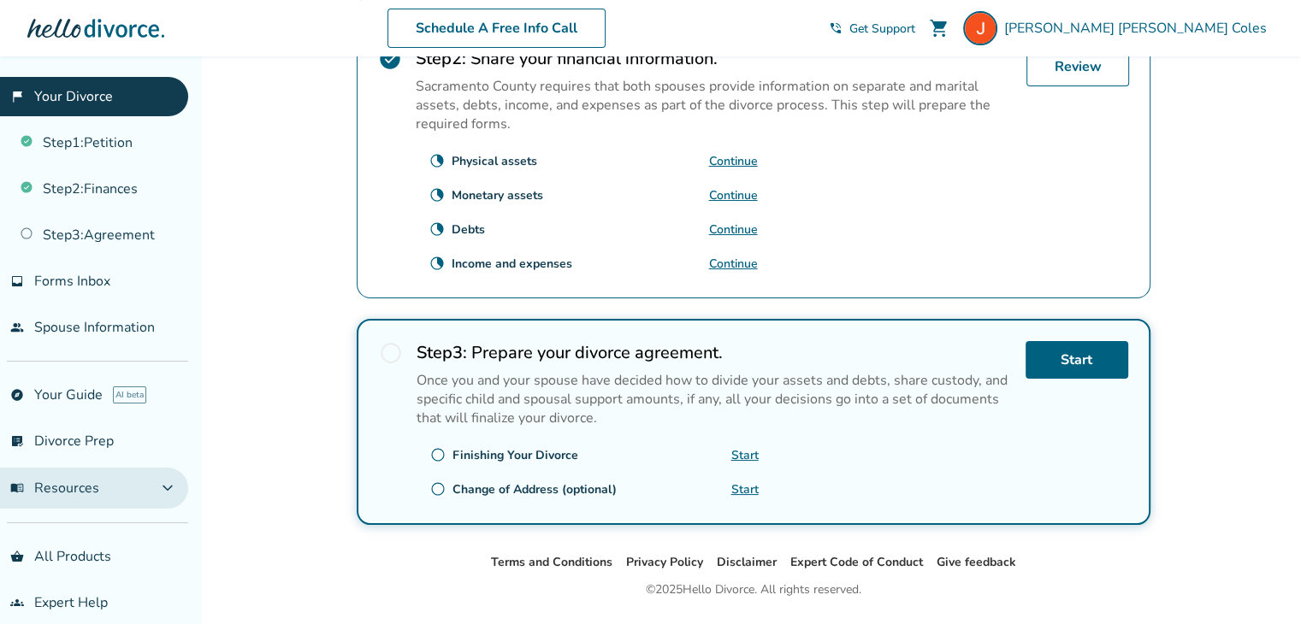
click at [162, 481] on span "expand_more" at bounding box center [167, 488] width 21 height 21
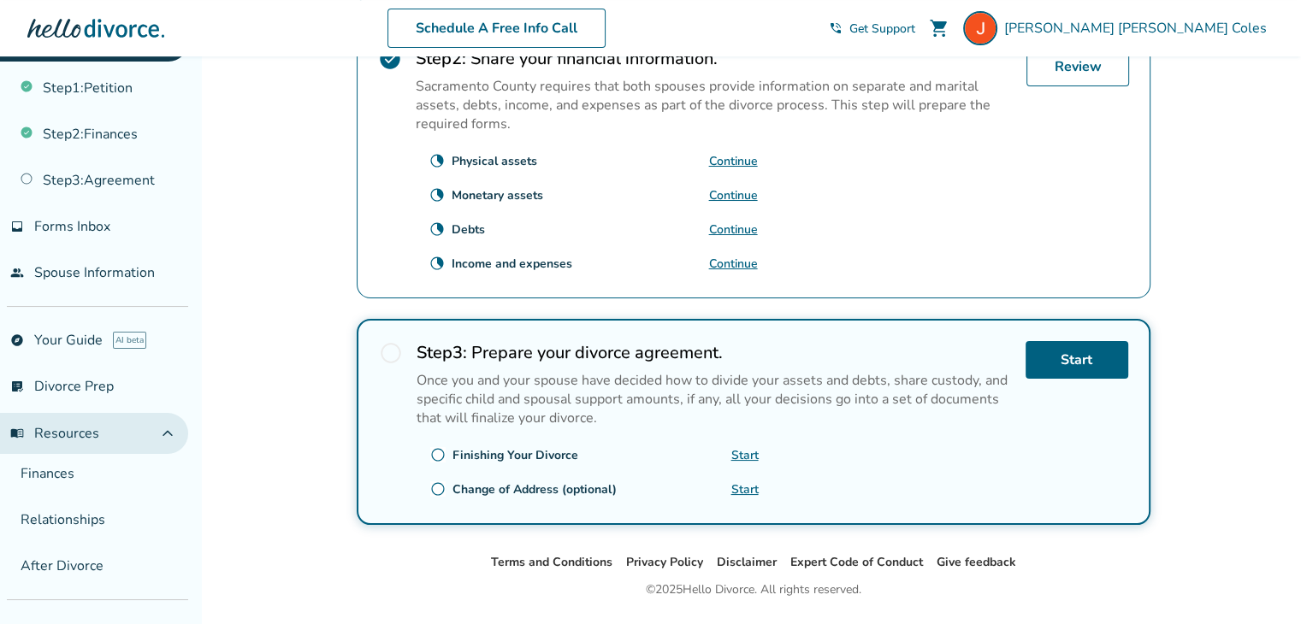
scroll to position [86, 0]
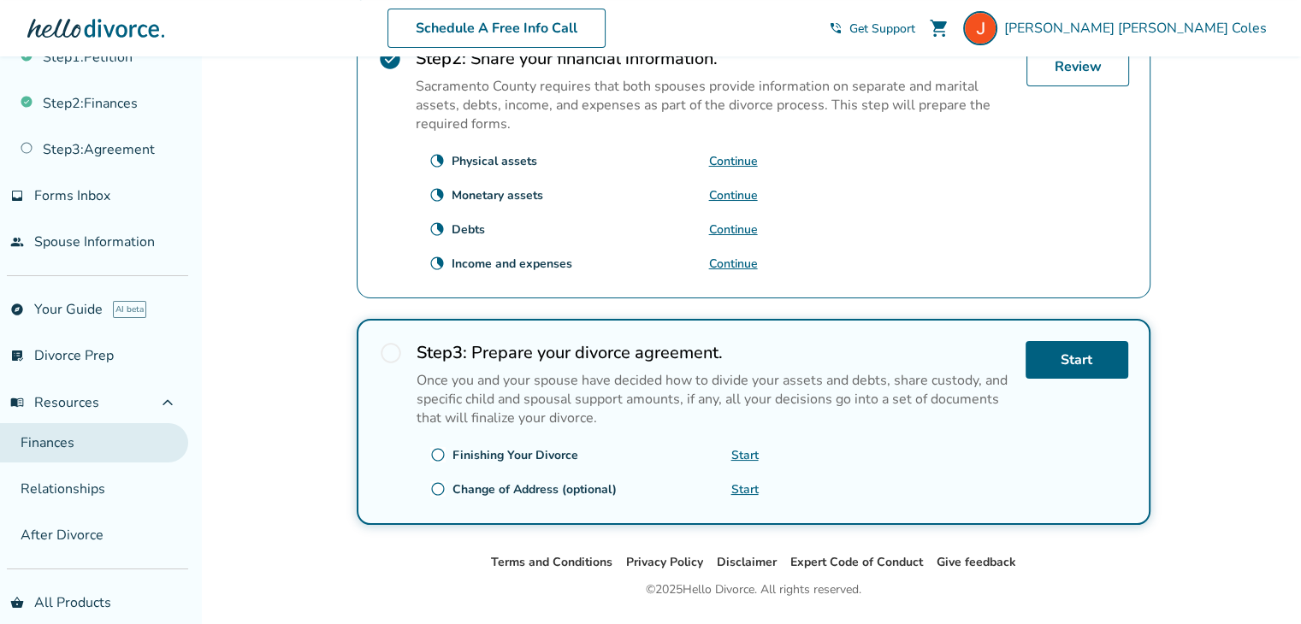
click at [121, 425] on link "Finances" at bounding box center [94, 442] width 188 height 39
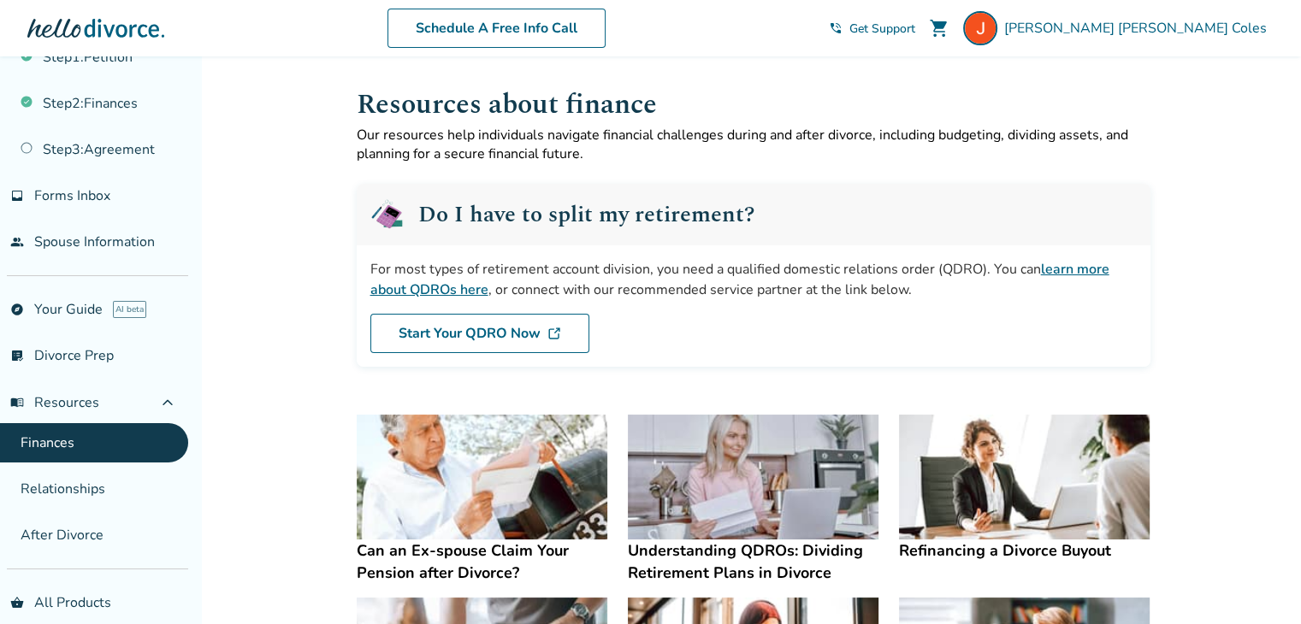
scroll to position [86, 0]
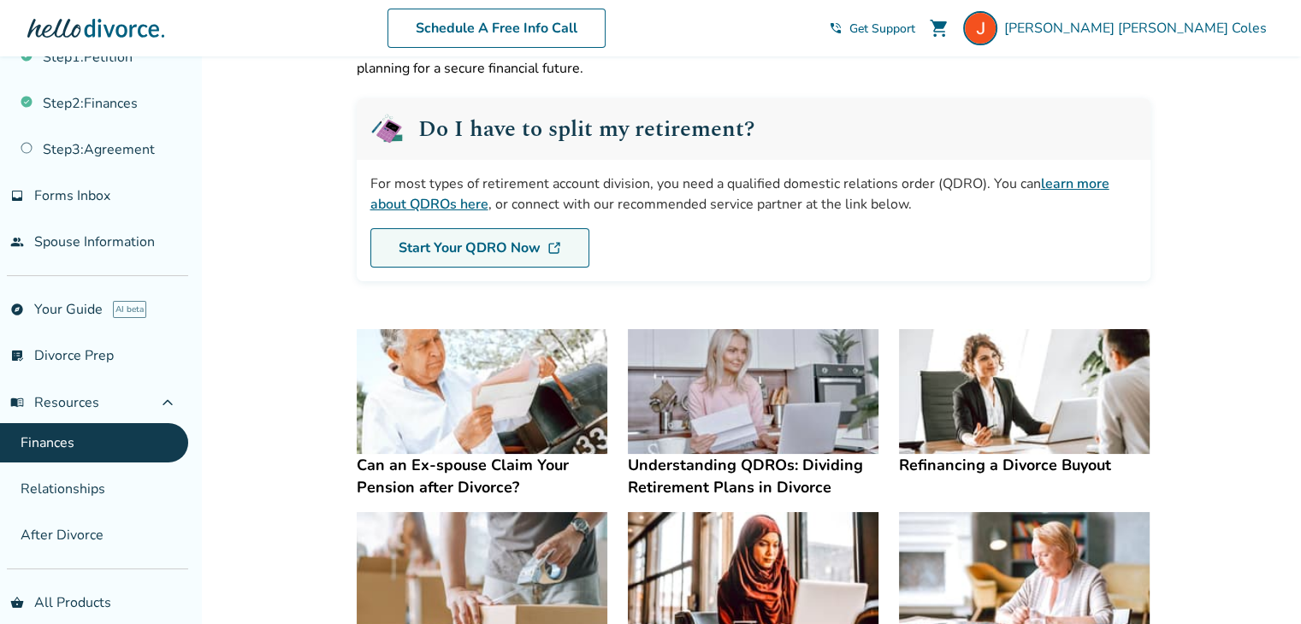
click at [513, 251] on link "Start Your QDRO Now" at bounding box center [479, 247] width 219 height 39
click at [495, 438] on img at bounding box center [482, 392] width 251 height 126
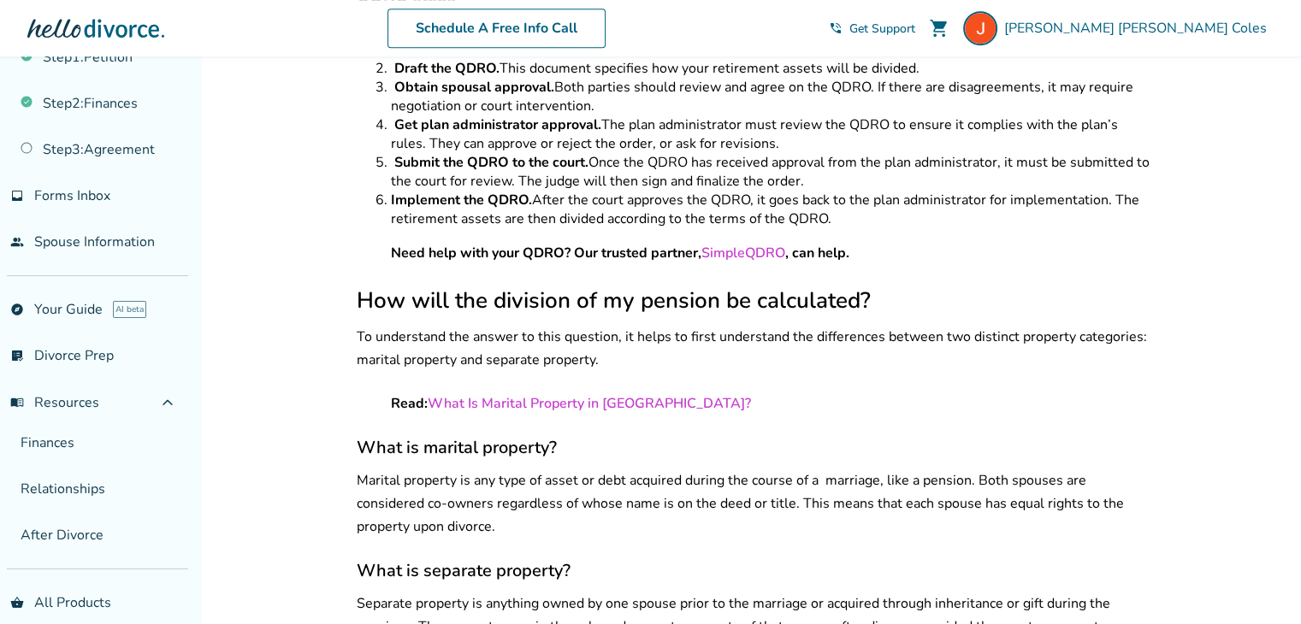
scroll to position [1198, 0]
